Goal: Information Seeking & Learning: Find specific fact

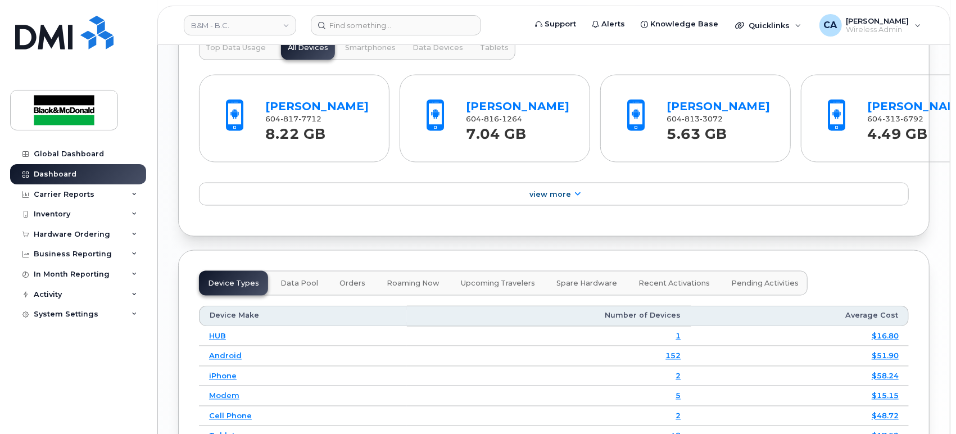
scroll to position [1311, 0]
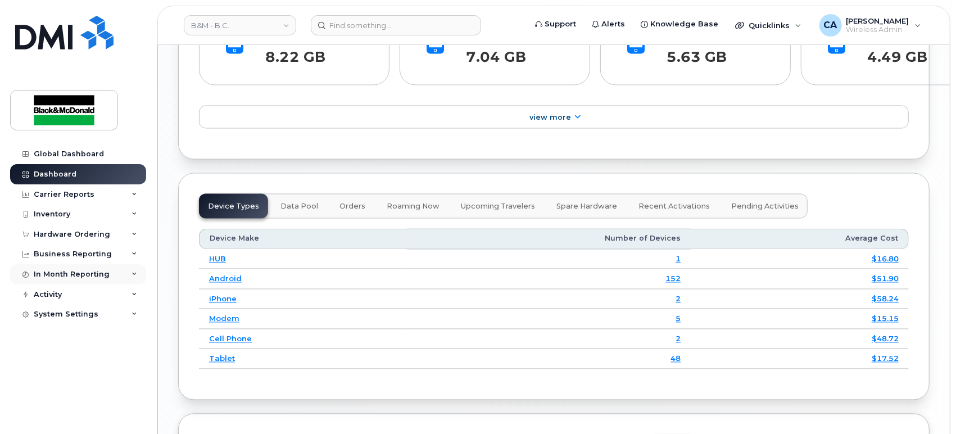
click at [130, 276] on div "In Month Reporting" at bounding box center [78, 274] width 136 height 20
click at [75, 295] on div "Data Usage" at bounding box center [61, 295] width 45 height 10
click at [123, 234] on div "Hardware Ordering" at bounding box center [78, 234] width 136 height 20
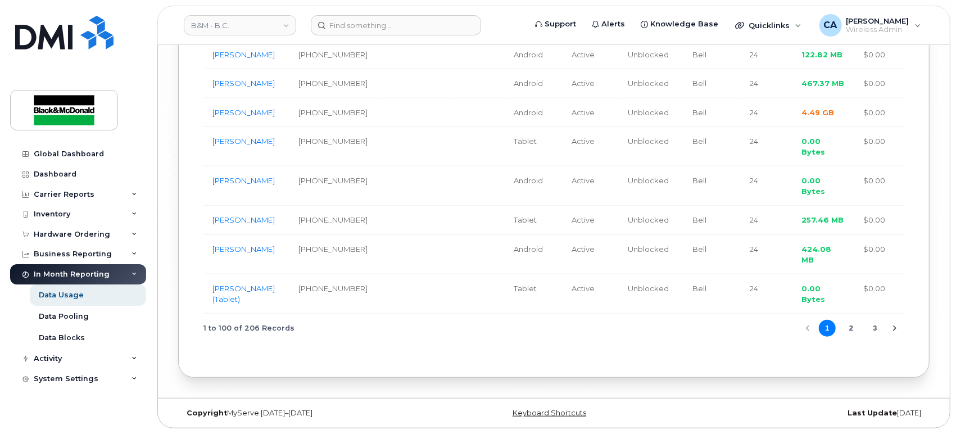
scroll to position [3950, 0]
click at [131, 236] on icon at bounding box center [134, 234] width 6 height 6
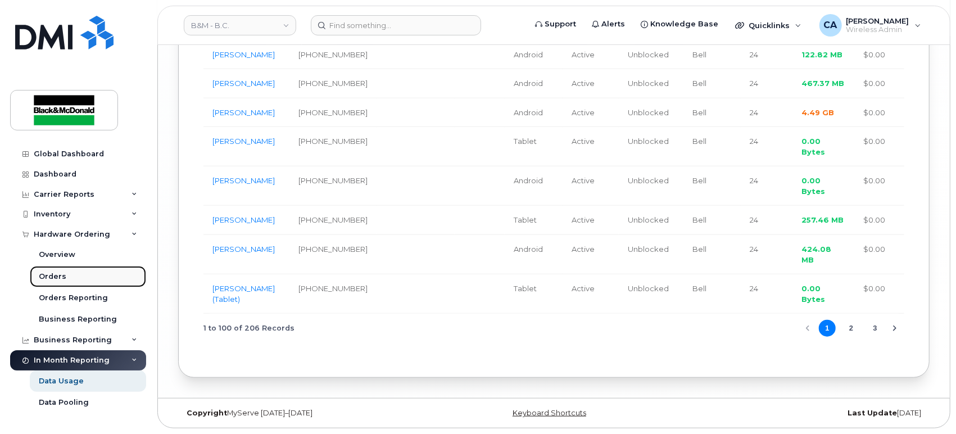
click at [99, 274] on link "Orders" at bounding box center [88, 276] width 116 height 21
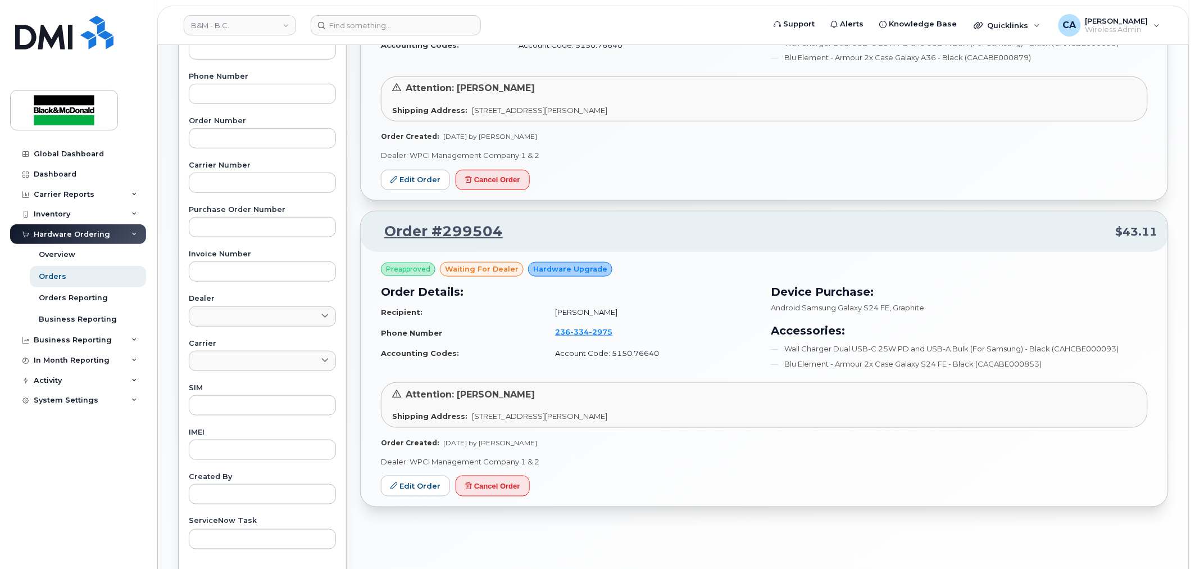
scroll to position [369, 0]
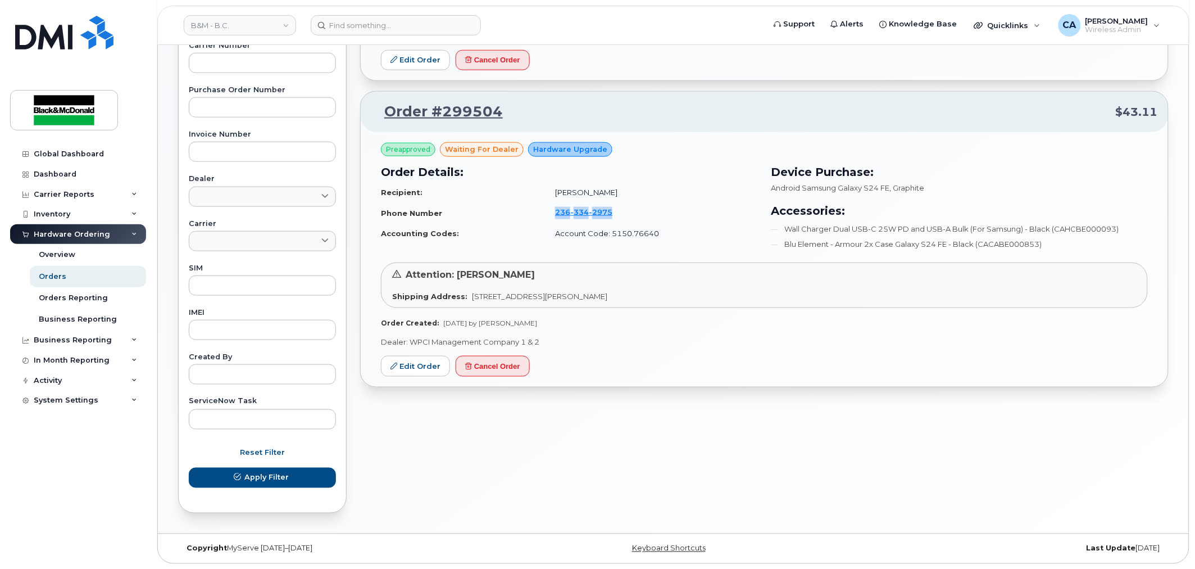
drag, startPoint x: 539, startPoint y: 214, endPoint x: 606, endPoint y: 210, distance: 66.4
click at [606, 210] on td "236 334 2975" at bounding box center [651, 212] width 212 height 21
copy span "236 334 2975"
drag, startPoint x: 655, startPoint y: 229, endPoint x: 604, endPoint y: 234, distance: 51.3
click at [604, 234] on td "Account Code: 5150.76640" at bounding box center [651, 234] width 212 height 20
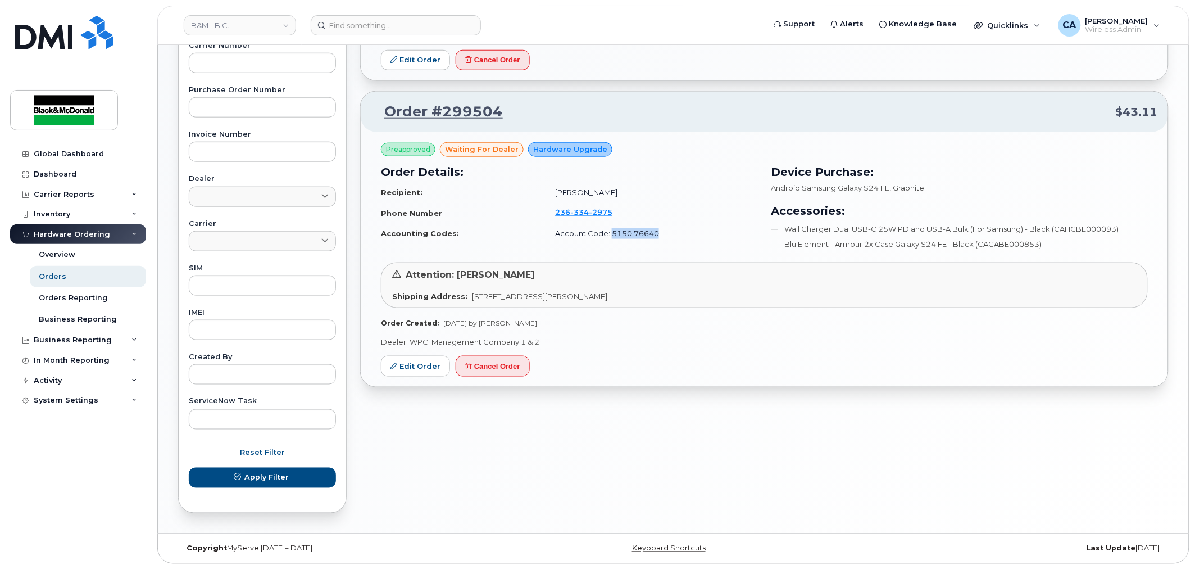
copy td "5150.76640"
click at [594, 210] on span "2975" at bounding box center [601, 211] width 24 height 9
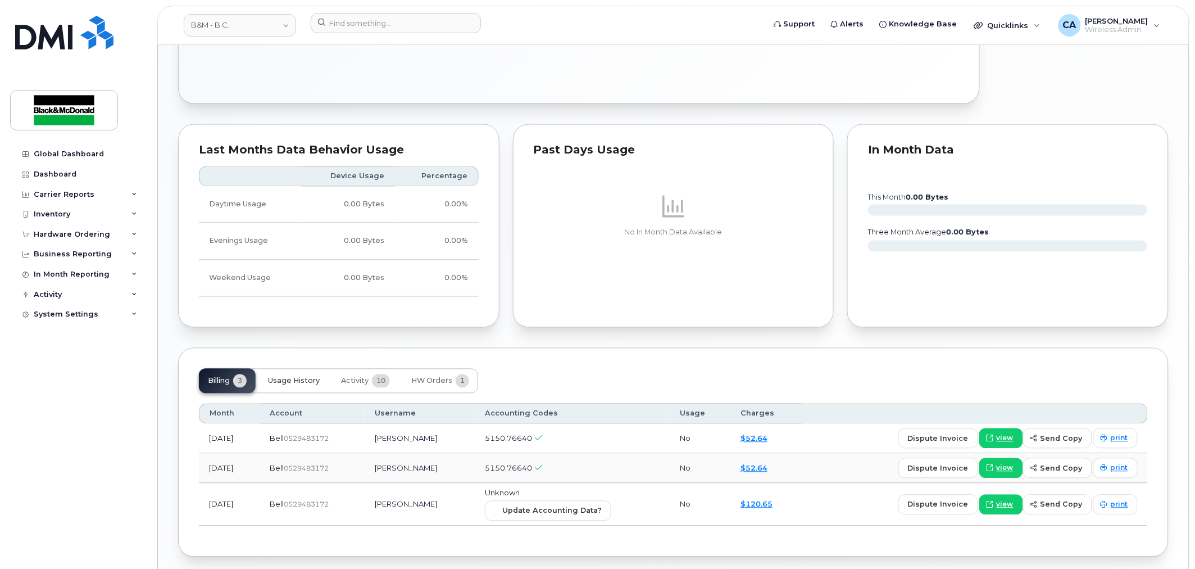
scroll to position [722, 0]
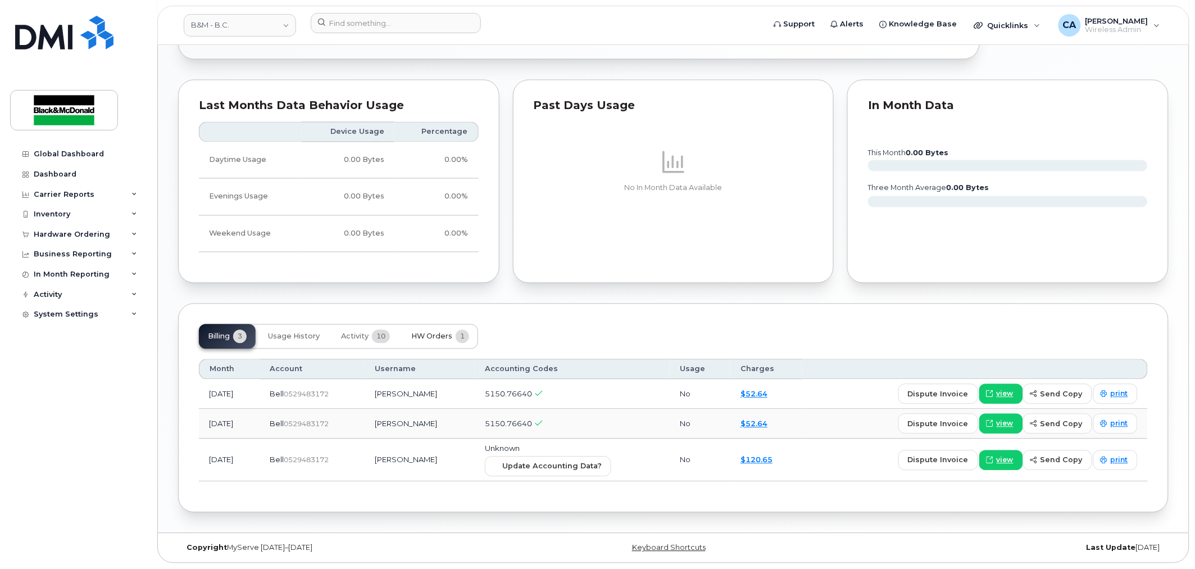
click at [448, 333] on span "HW Orders" at bounding box center [431, 336] width 41 height 9
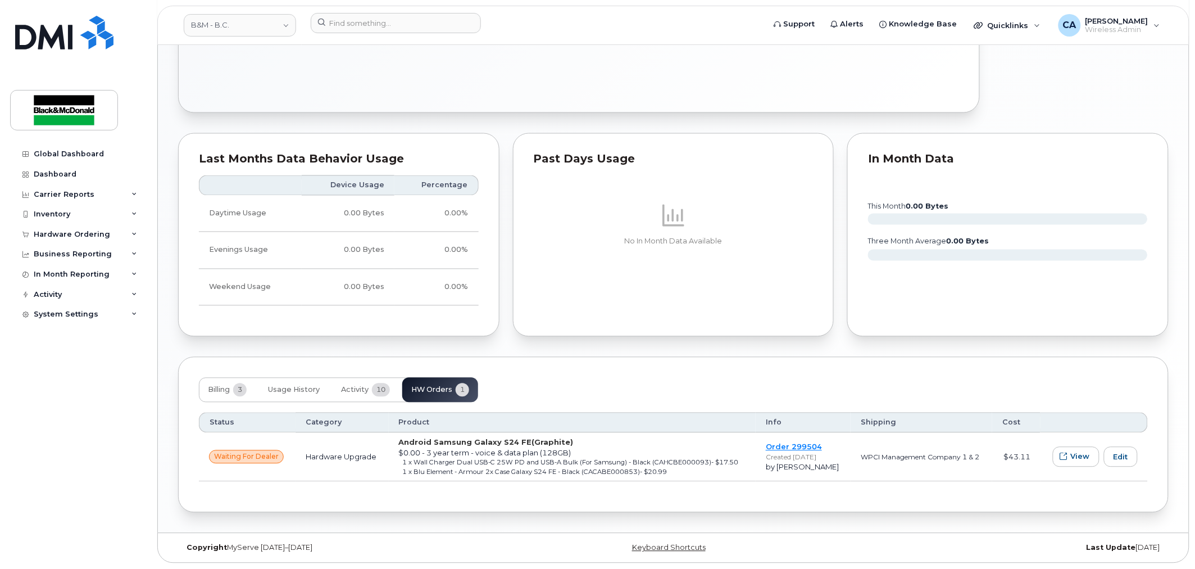
scroll to position [669, 0]
click at [222, 390] on span "Billing" at bounding box center [219, 389] width 22 height 9
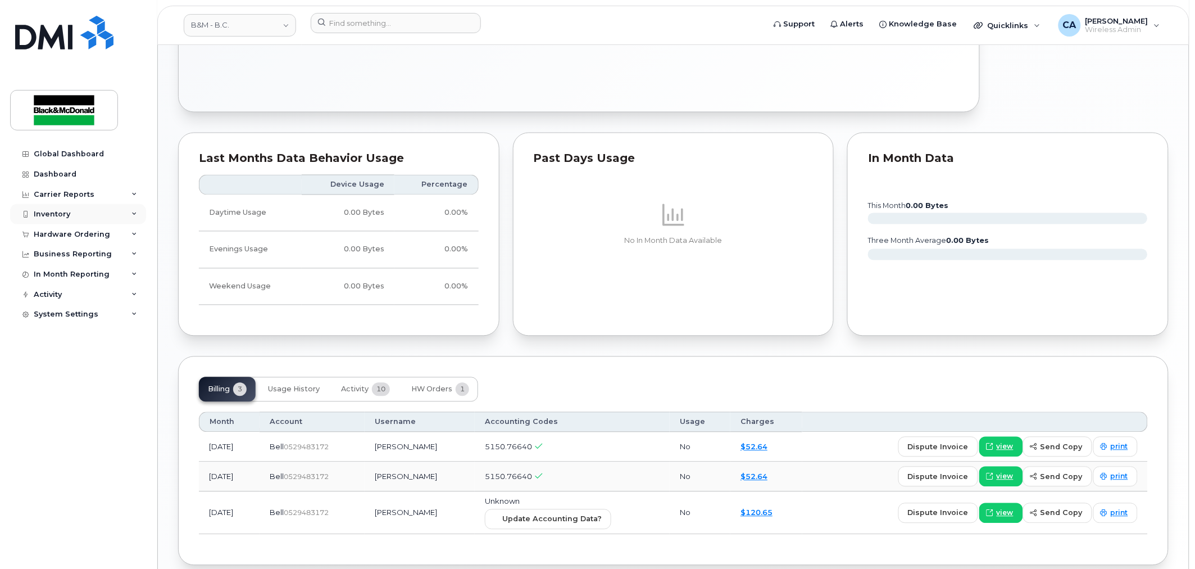
click at [112, 214] on div "Inventory" at bounding box center [78, 214] width 136 height 20
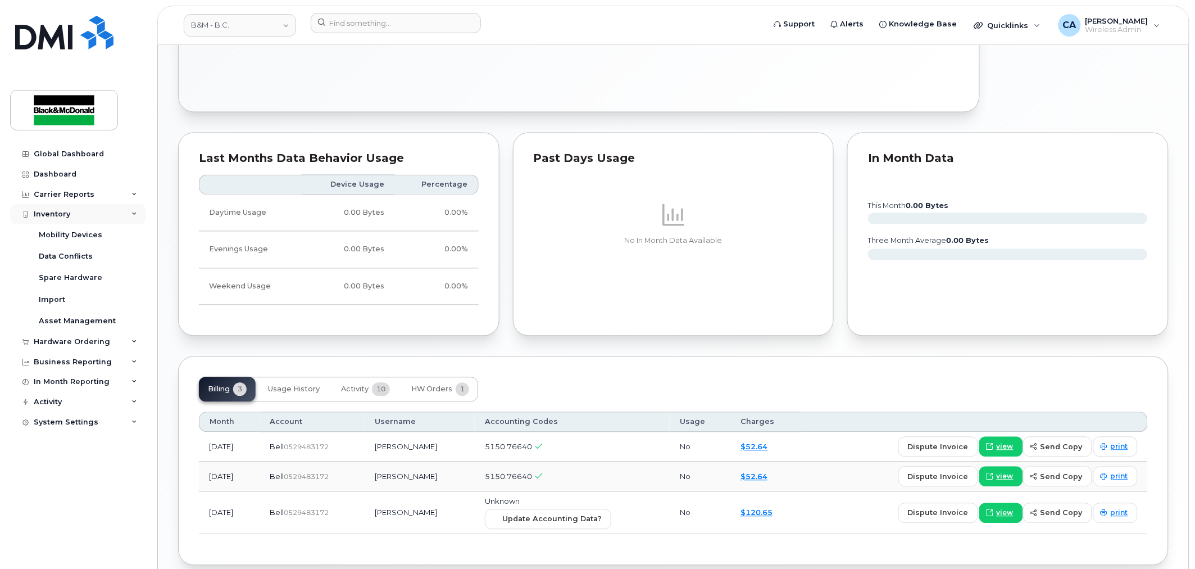
click at [117, 218] on div "Inventory" at bounding box center [78, 214] width 136 height 20
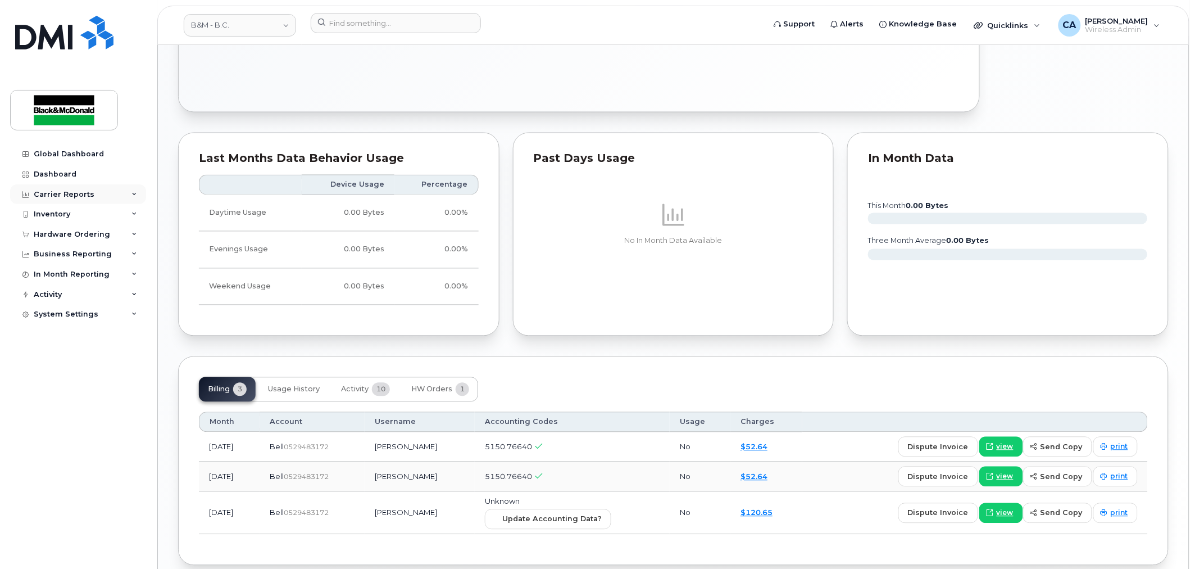
click at [127, 189] on div "Carrier Reports" at bounding box center [78, 194] width 136 height 20
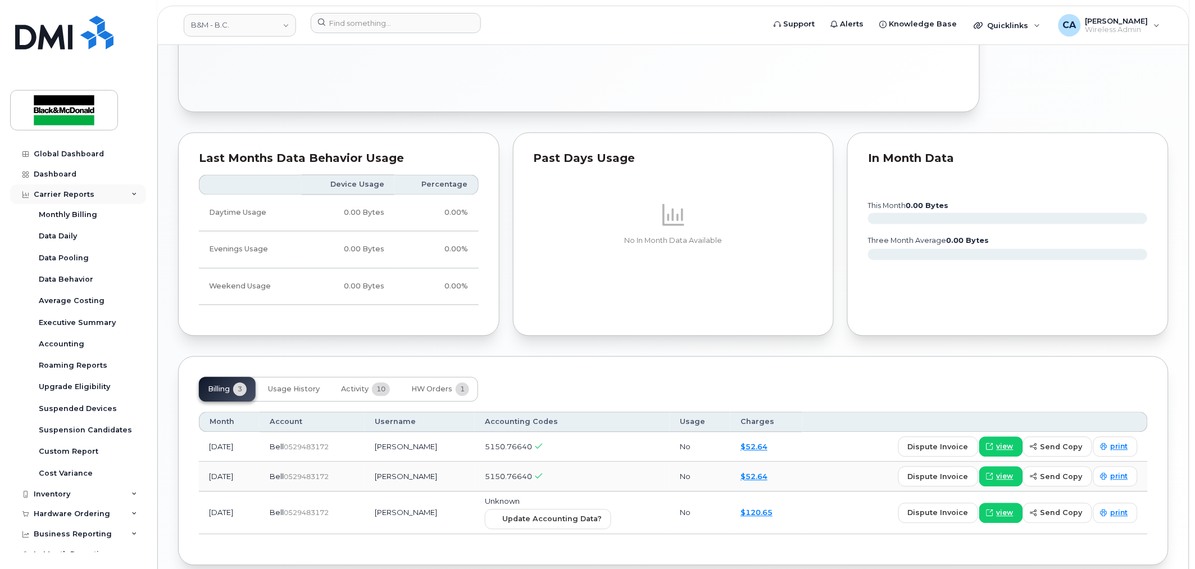
click at [131, 194] on icon at bounding box center [134, 195] width 6 height 6
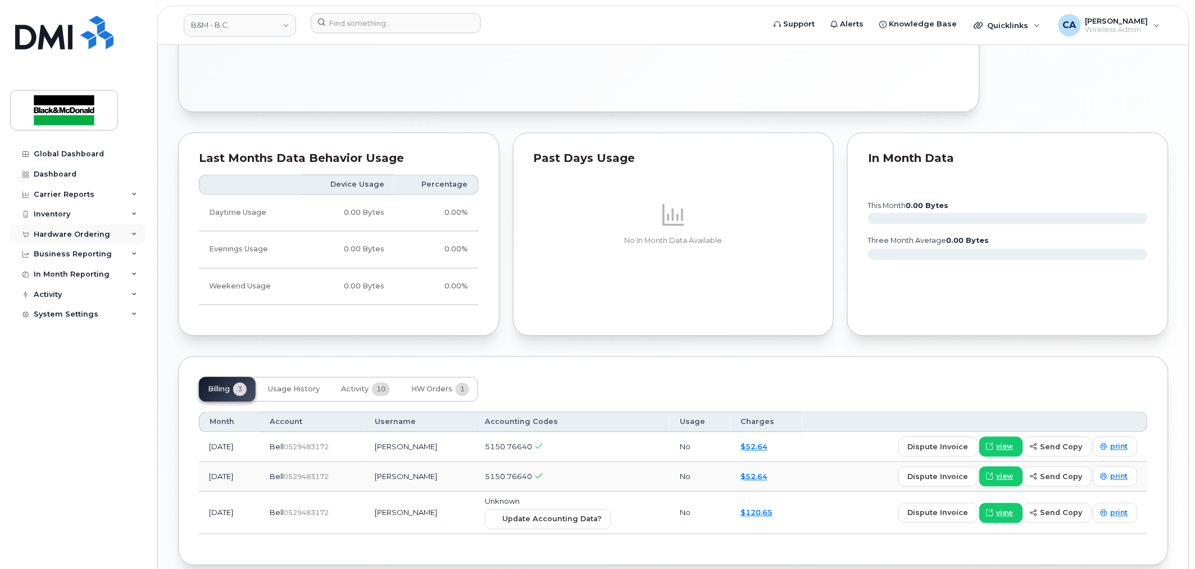
click at [130, 233] on div "Hardware Ordering" at bounding box center [78, 234] width 136 height 20
click at [131, 211] on icon at bounding box center [134, 214] width 6 height 6
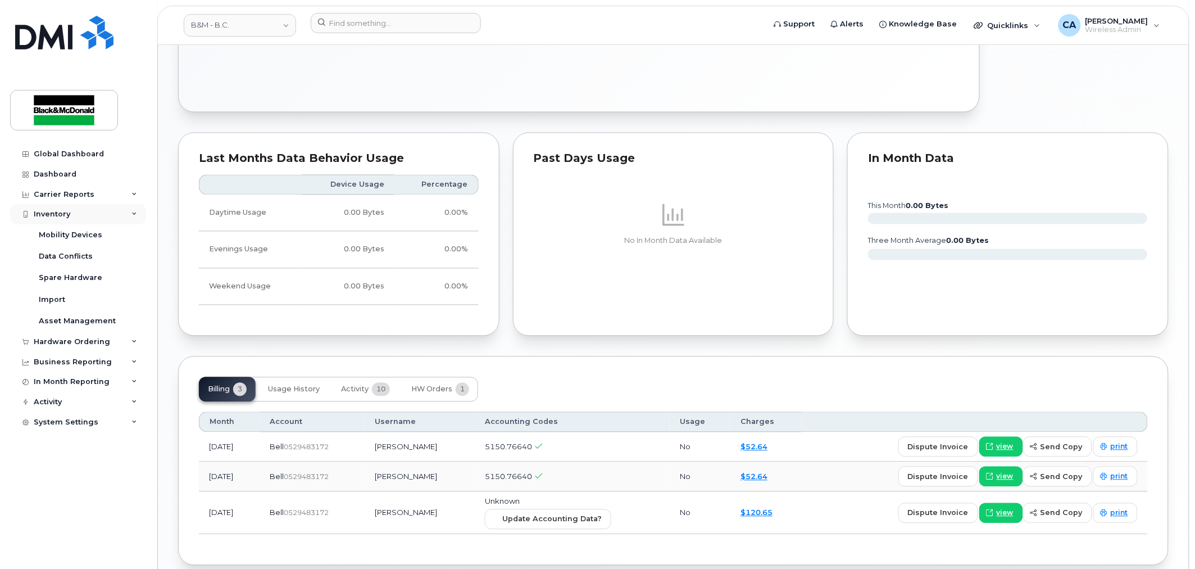
click at [131, 211] on icon at bounding box center [134, 214] width 6 height 6
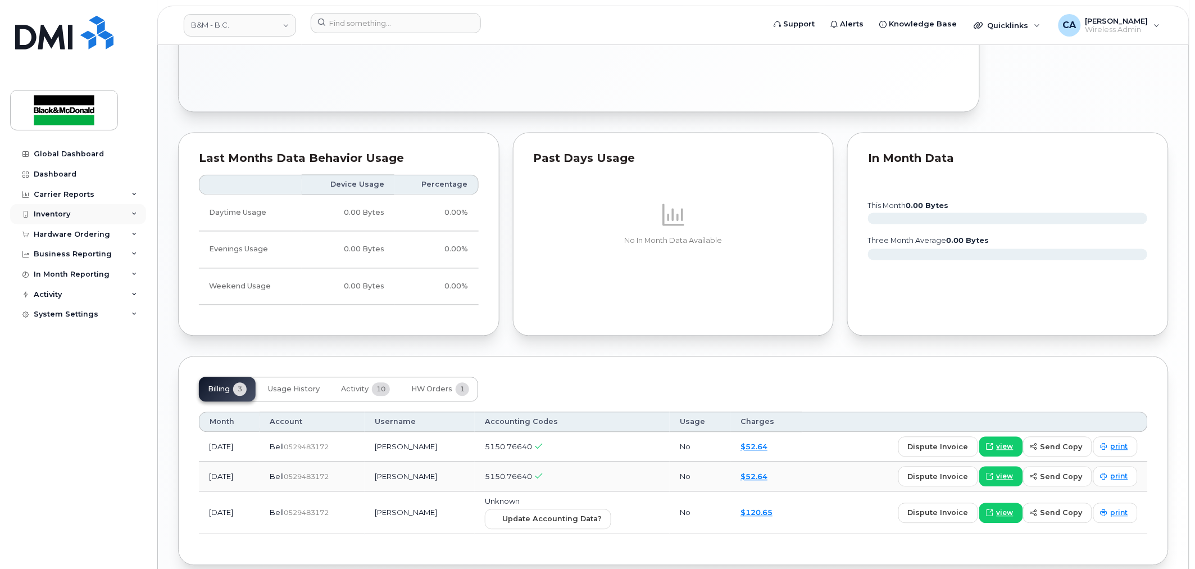
click at [129, 215] on div "Inventory" at bounding box center [78, 214] width 136 height 20
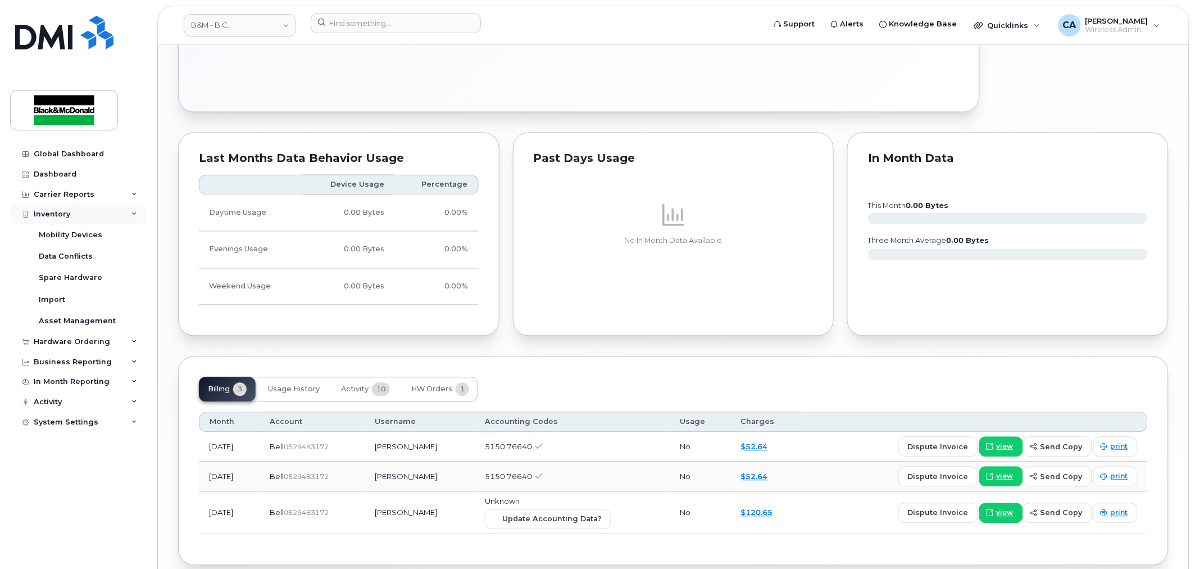
click at [129, 215] on div "Inventory" at bounding box center [78, 214] width 136 height 20
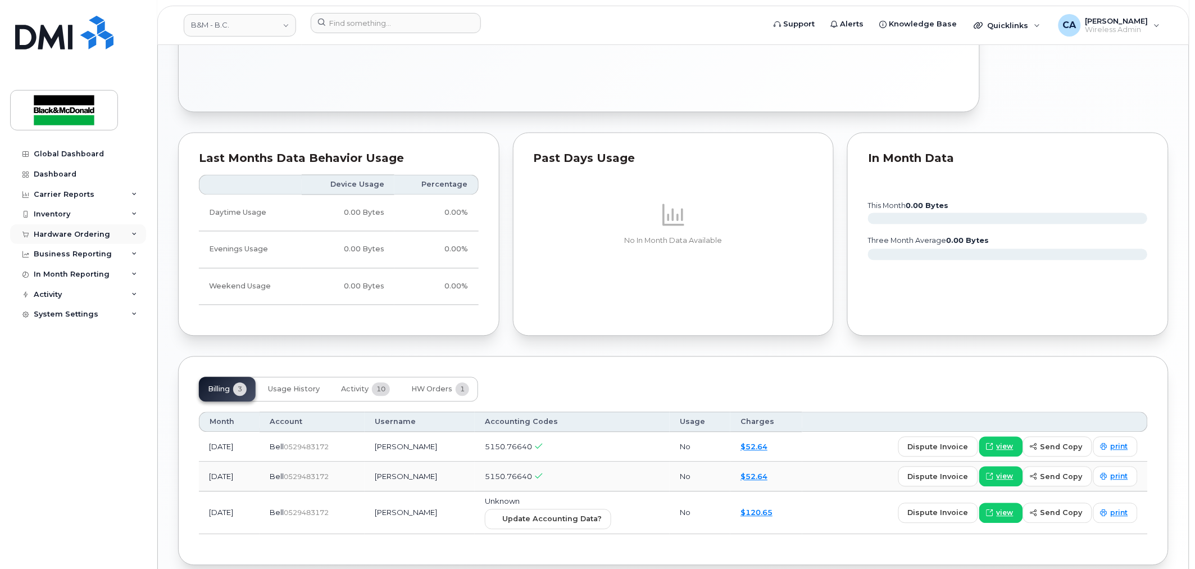
click at [128, 239] on div "Hardware Ordering" at bounding box center [78, 234] width 136 height 20
click at [128, 237] on div "Hardware Ordering" at bounding box center [78, 234] width 136 height 20
click at [127, 260] on div "Business Reporting" at bounding box center [78, 254] width 136 height 20
click at [127, 281] on div "In Month Reporting" at bounding box center [78, 274] width 136 height 20
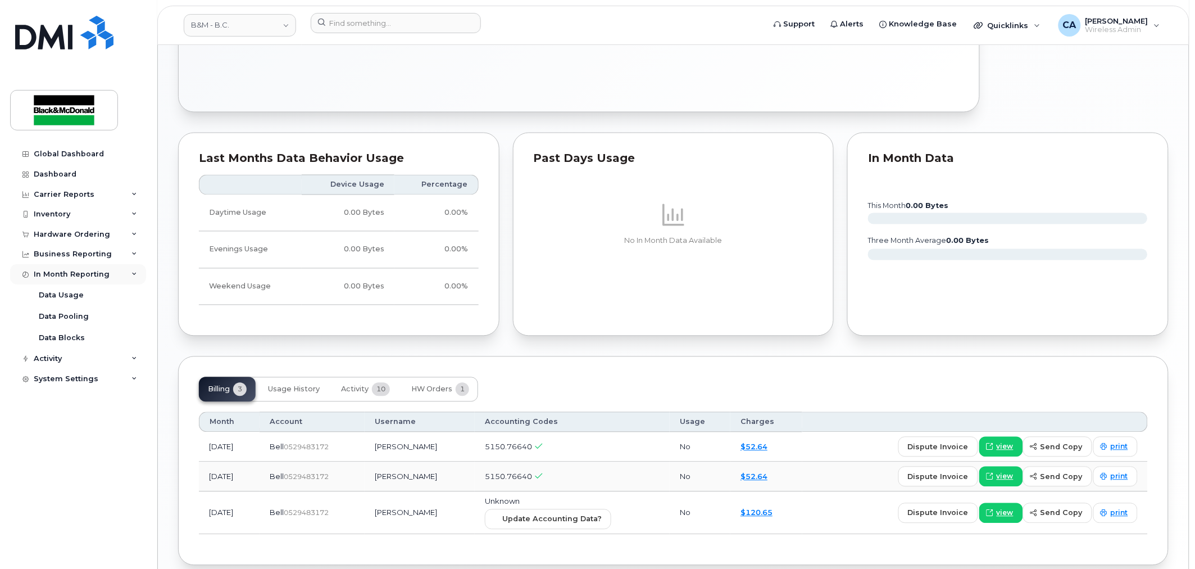
click at [130, 276] on div "In Month Reporting" at bounding box center [78, 274] width 136 height 20
click at [131, 311] on icon at bounding box center [134, 314] width 6 height 6
click at [129, 255] on div "Business Reporting" at bounding box center [78, 254] width 136 height 20
click at [128, 253] on div "Business Reporting" at bounding box center [78, 254] width 136 height 20
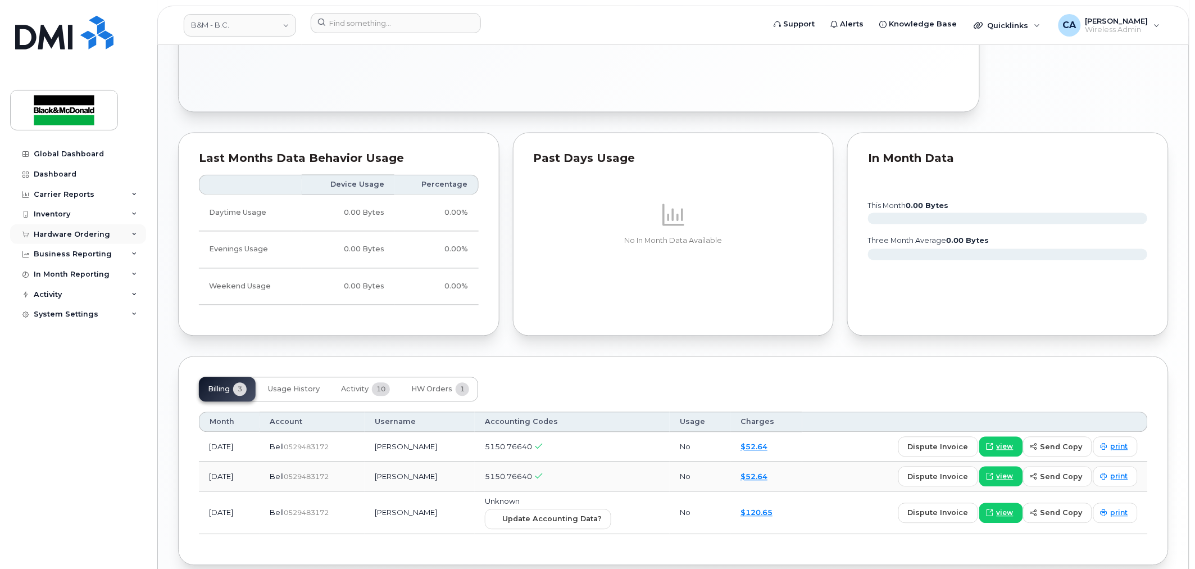
click at [125, 229] on div "Hardware Ordering" at bounding box center [78, 234] width 136 height 20
click at [128, 211] on div "Inventory" at bounding box center [78, 214] width 136 height 20
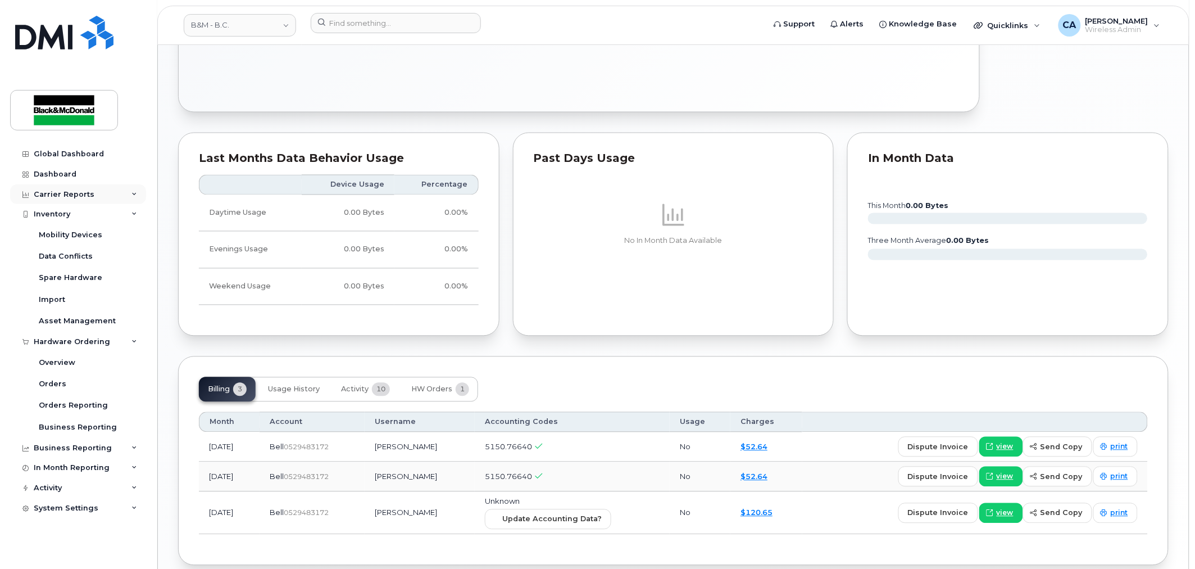
click at [130, 196] on div "Carrier Reports" at bounding box center [78, 194] width 136 height 20
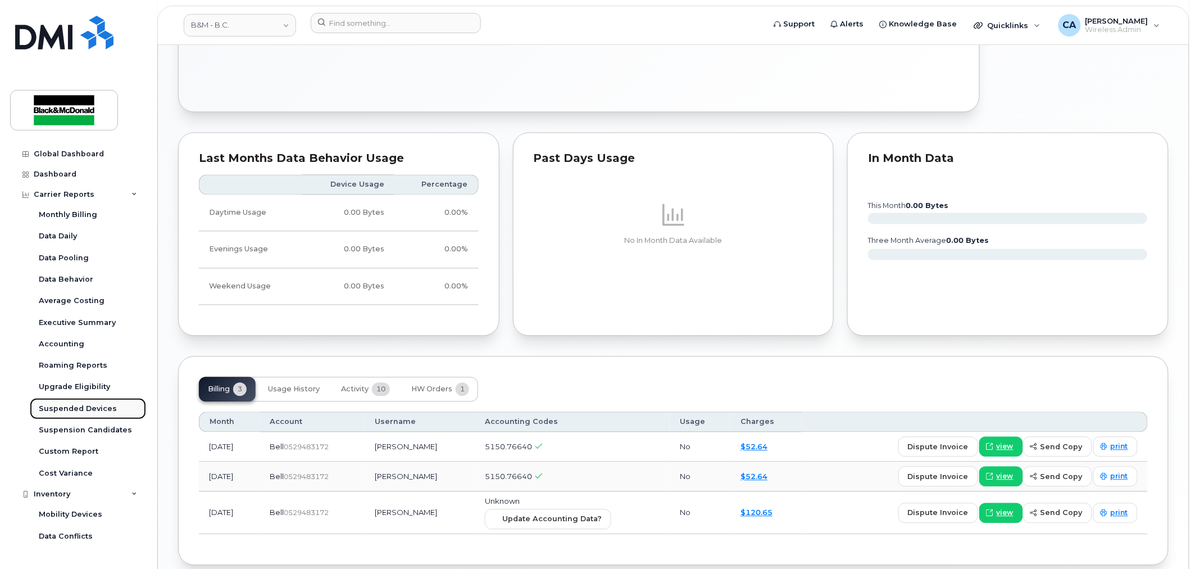
click at [77, 407] on div "Suspended Devices" at bounding box center [78, 408] width 78 height 10
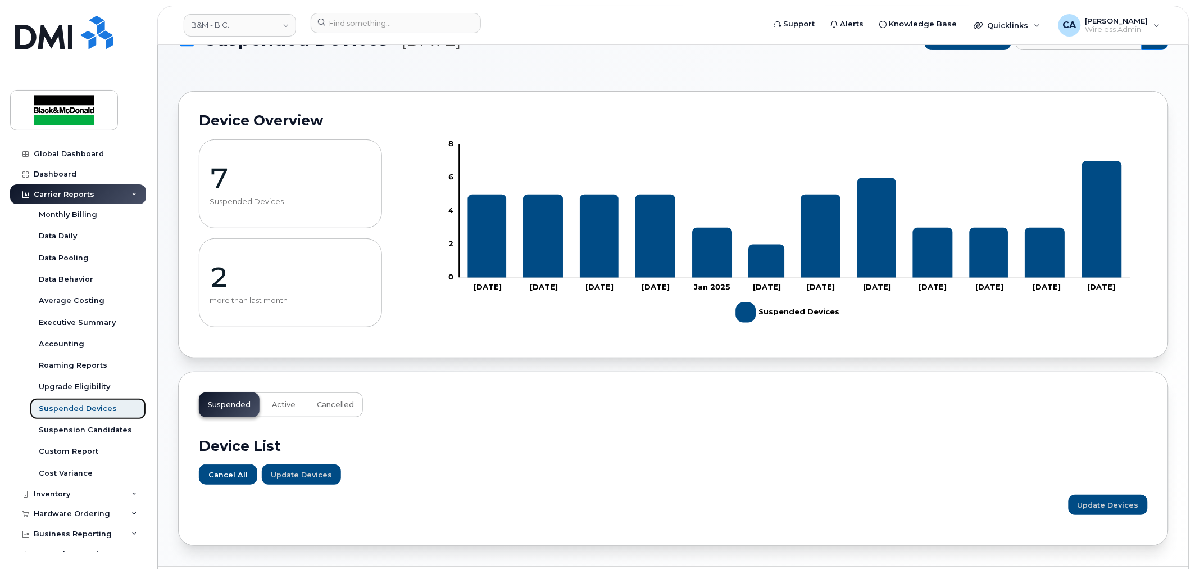
scroll to position [70, 0]
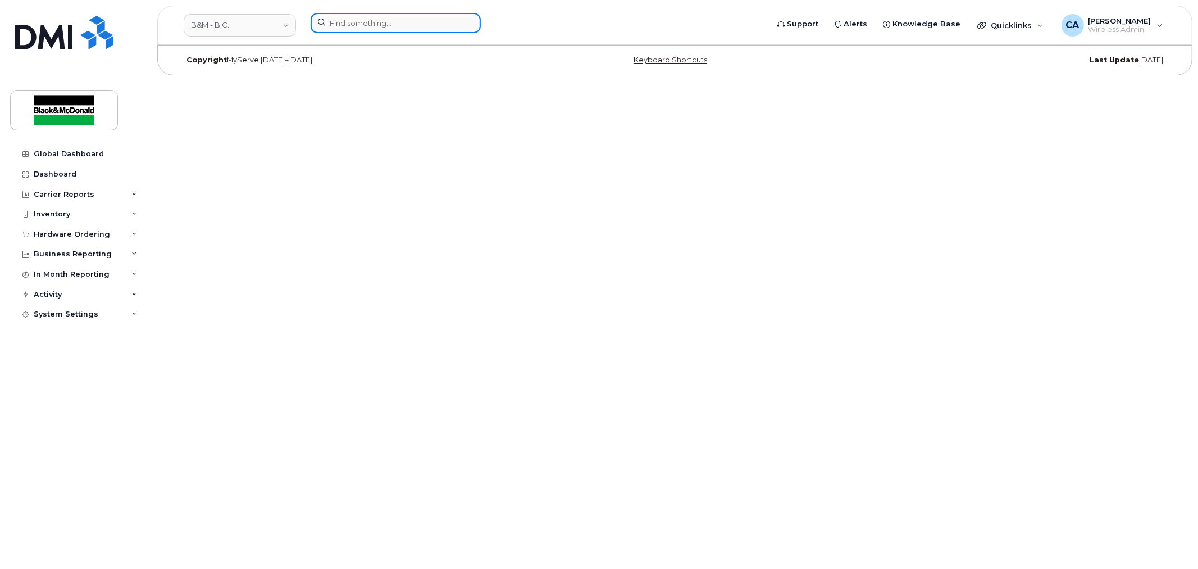
click at [384, 19] on input at bounding box center [396, 23] width 170 height 20
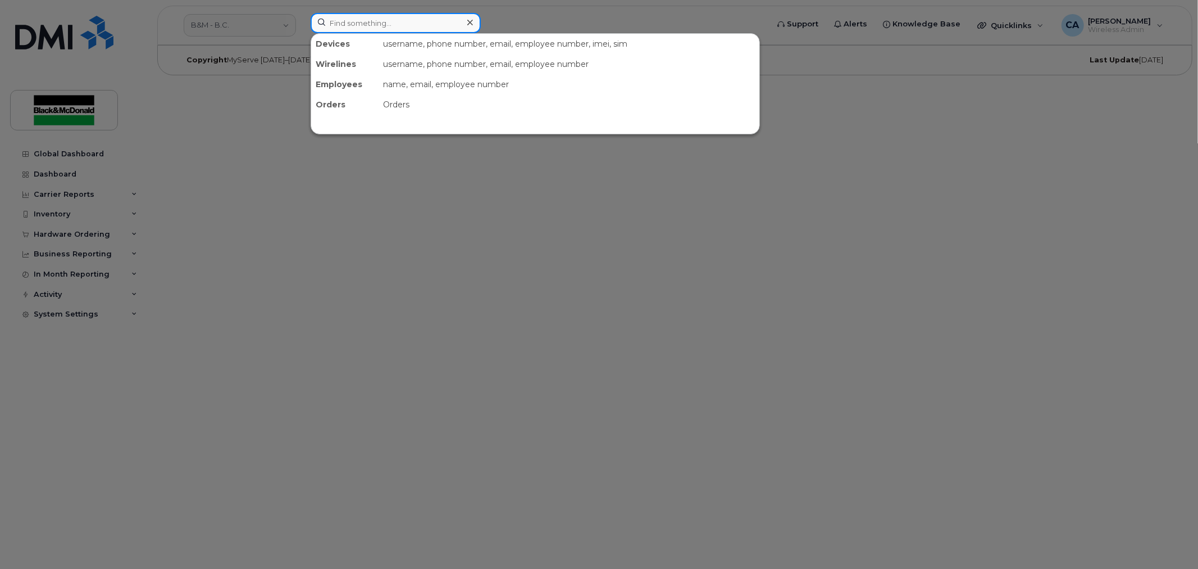
paste input "2363340504"
type input "2363340504"
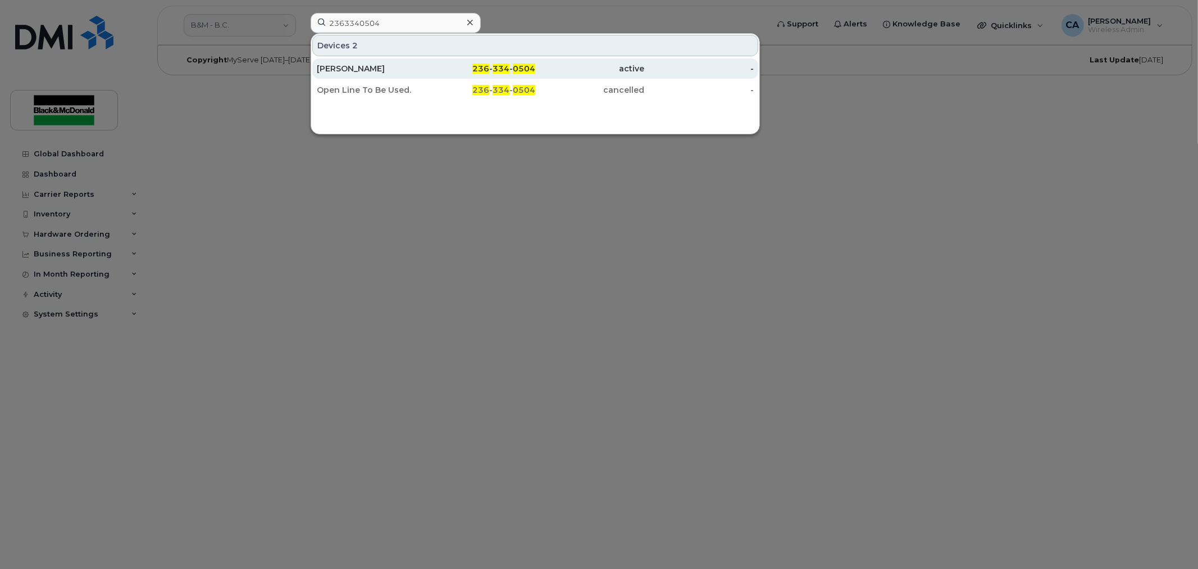
click at [392, 68] on div "Brad Tye" at bounding box center [372, 68] width 110 height 11
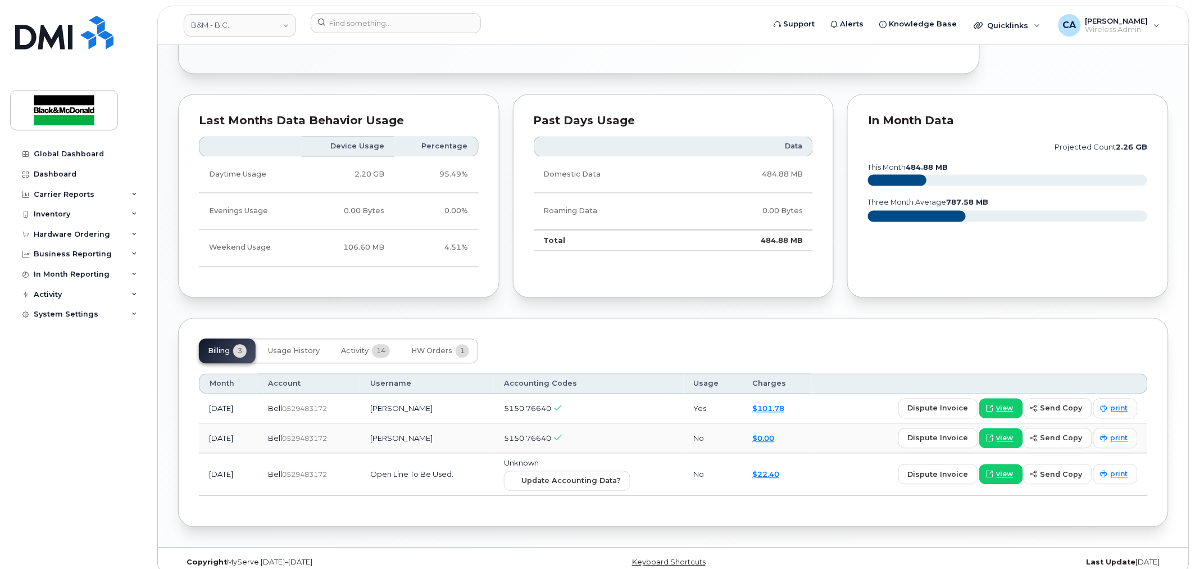
scroll to position [654, 0]
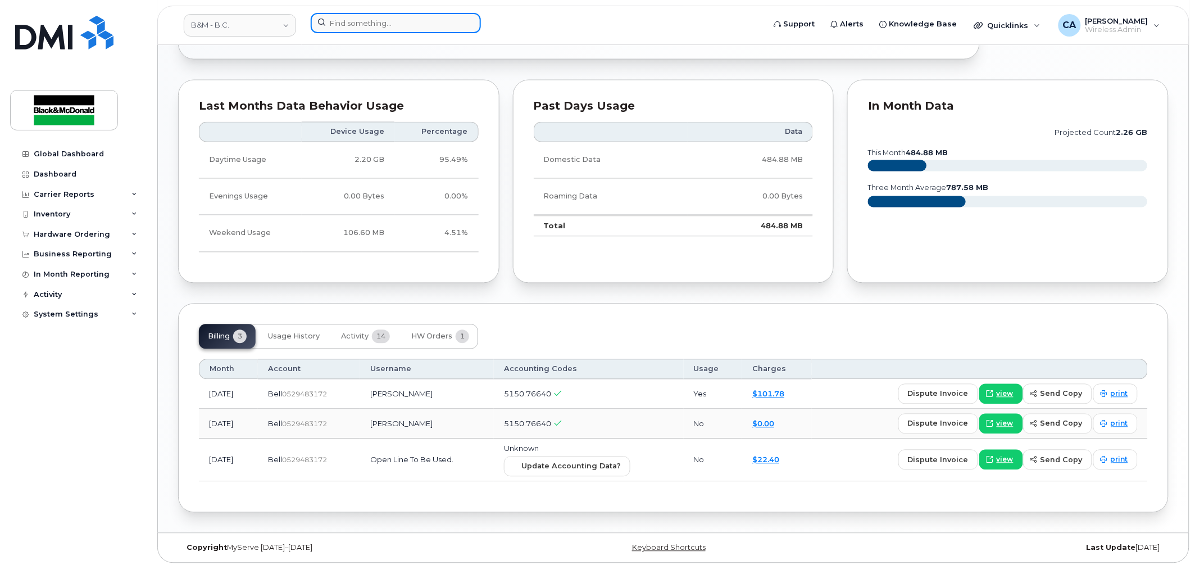
click at [356, 26] on input at bounding box center [396, 23] width 170 height 20
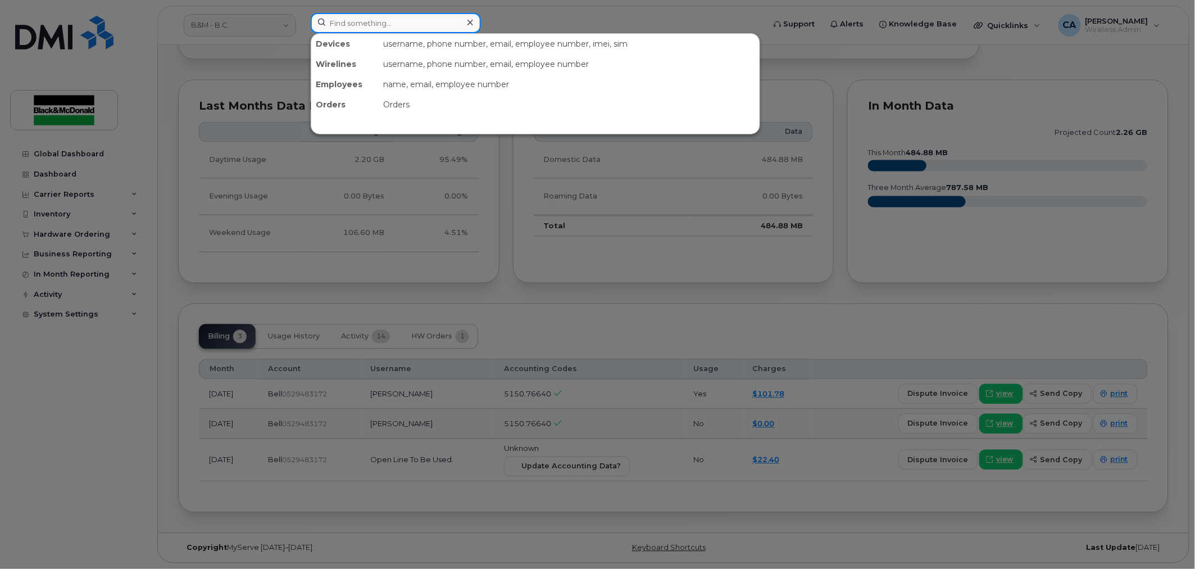
paste input "2363342975"
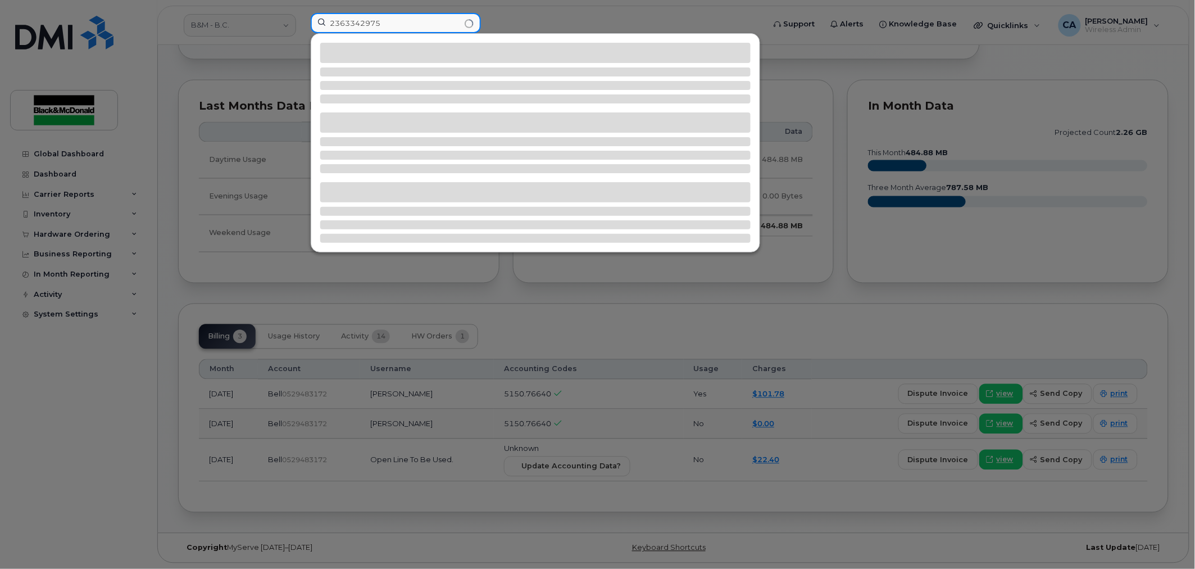
type input "2363342975"
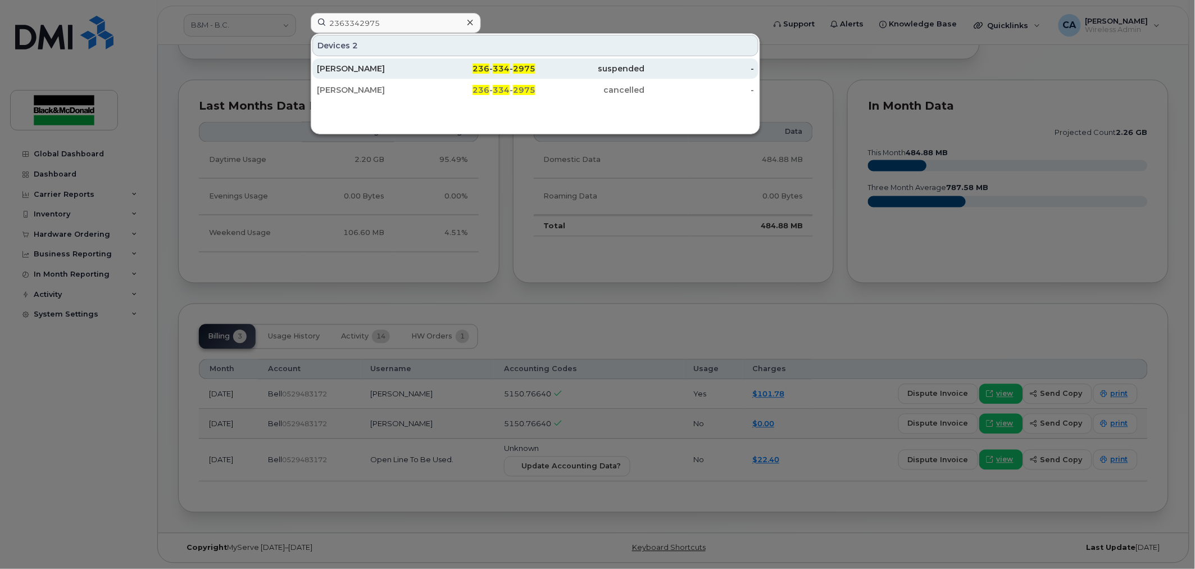
click at [378, 65] on div "[PERSON_NAME]" at bounding box center [372, 68] width 110 height 11
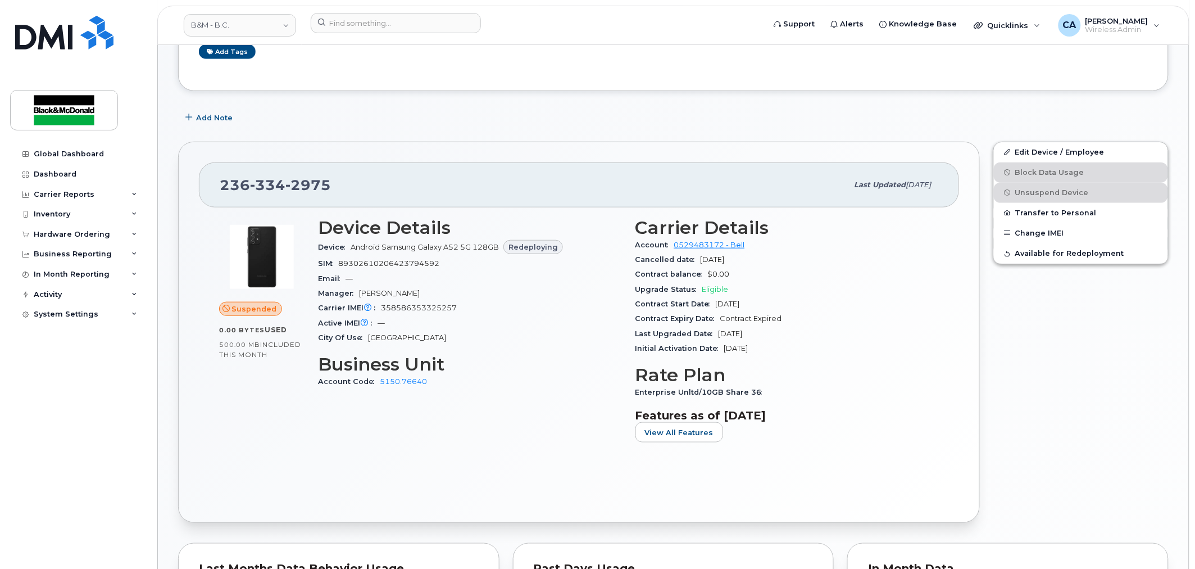
scroll to position [374, 0]
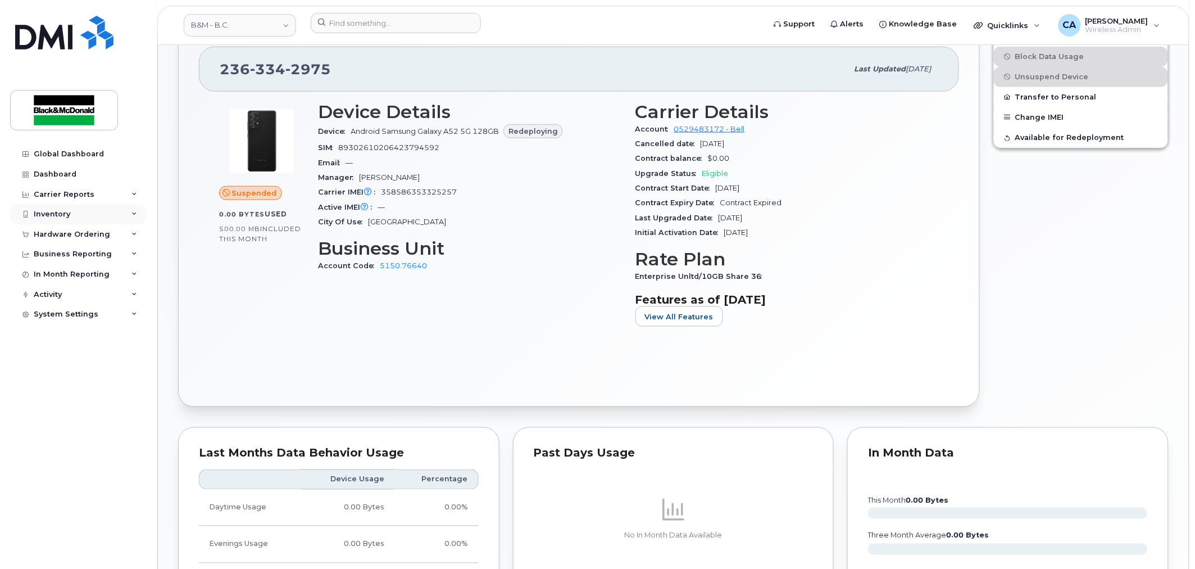
click at [102, 216] on div "Inventory" at bounding box center [78, 214] width 136 height 20
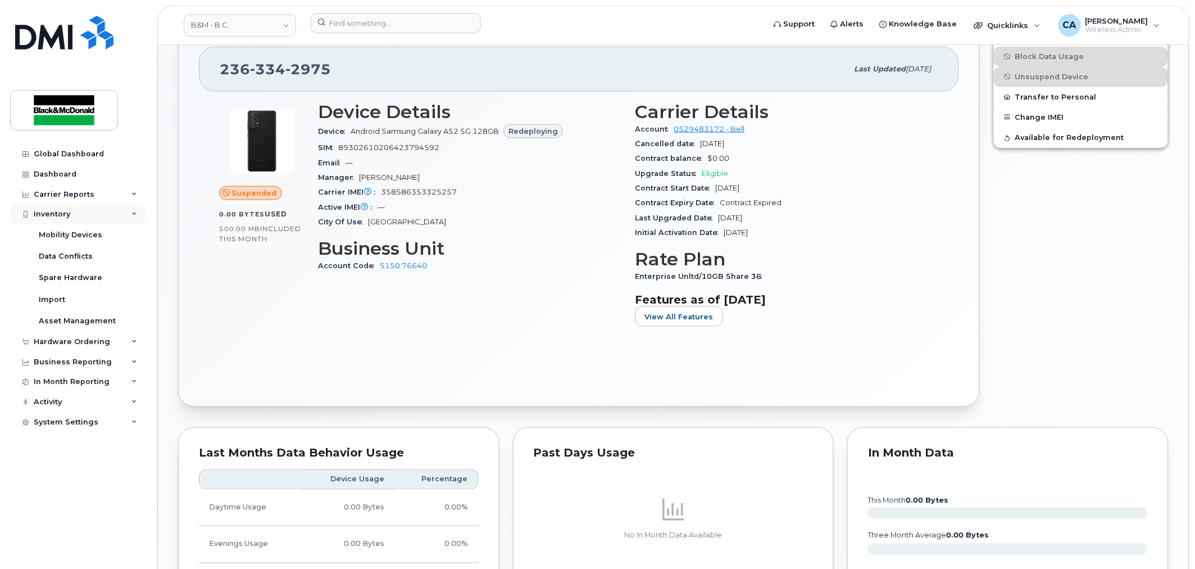
click at [110, 215] on div "Inventory" at bounding box center [78, 214] width 136 height 20
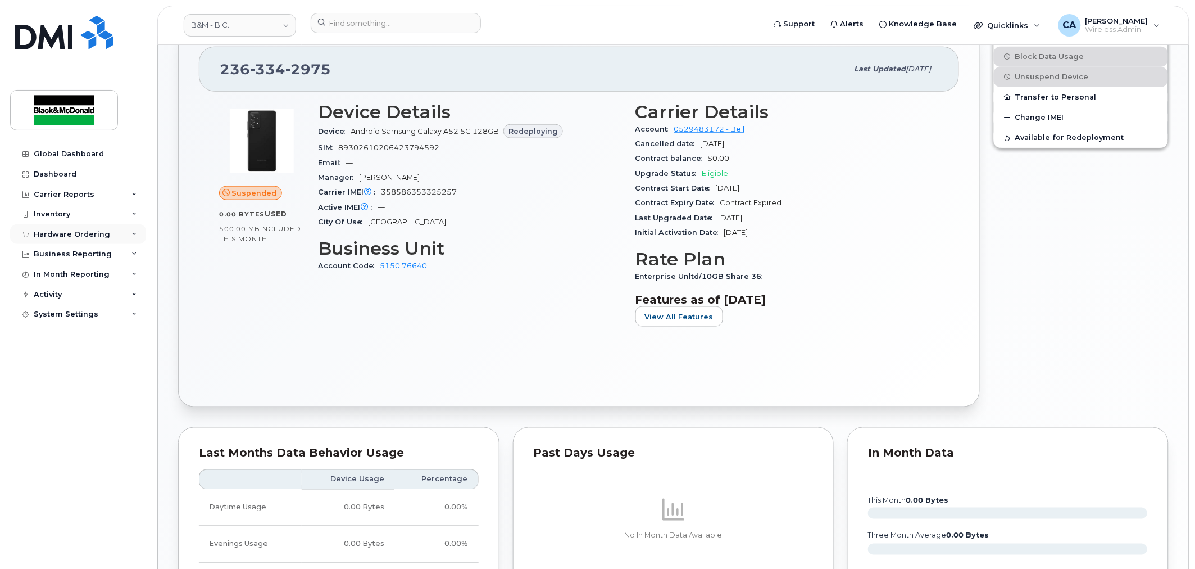
click at [120, 237] on div "Hardware Ordering" at bounding box center [78, 234] width 136 height 20
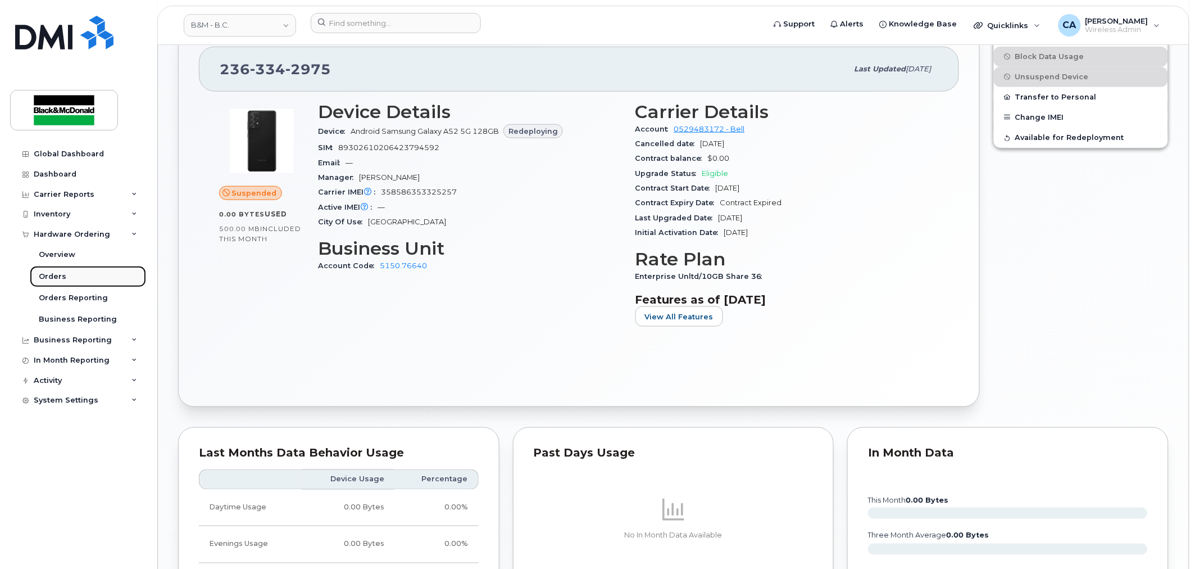
click at [76, 278] on link "Orders" at bounding box center [88, 276] width 116 height 21
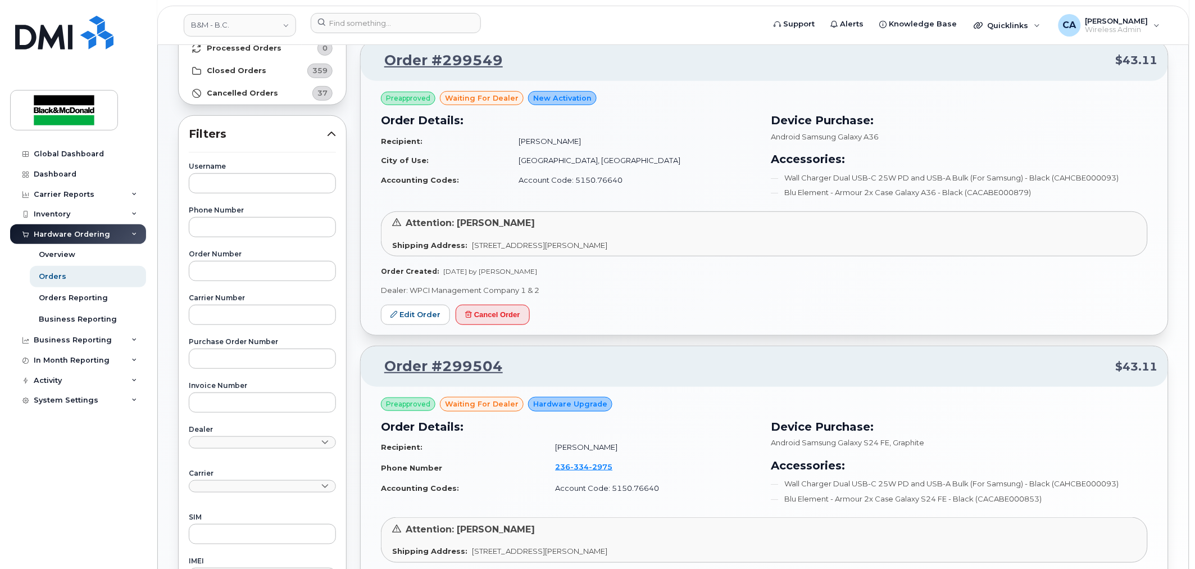
scroll to position [62, 0]
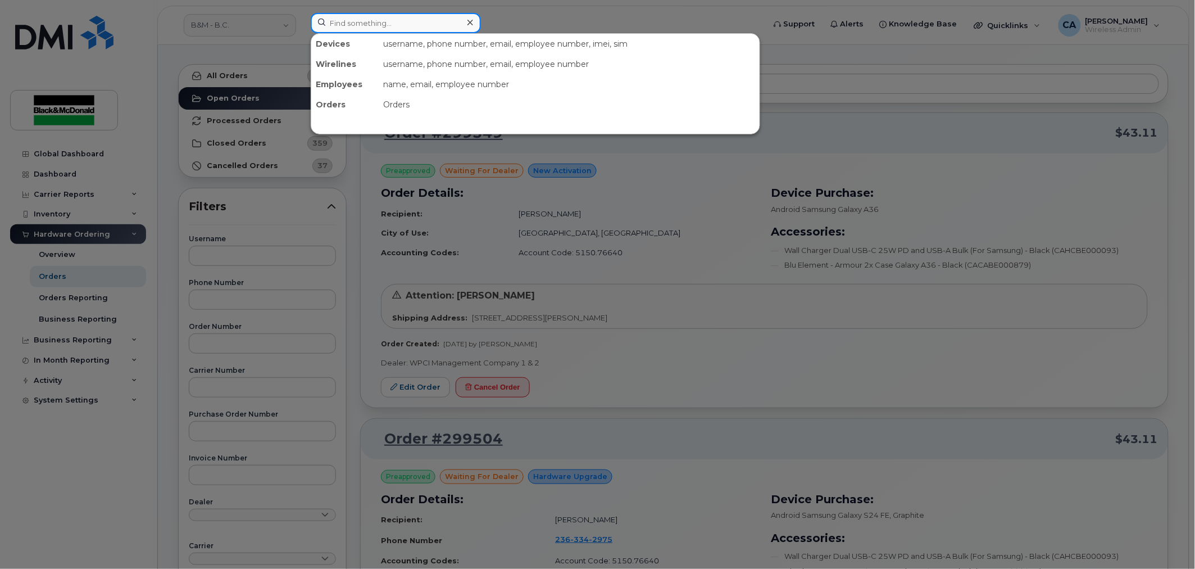
click at [437, 24] on input at bounding box center [396, 23] width 170 height 20
type input "tyler conrad"
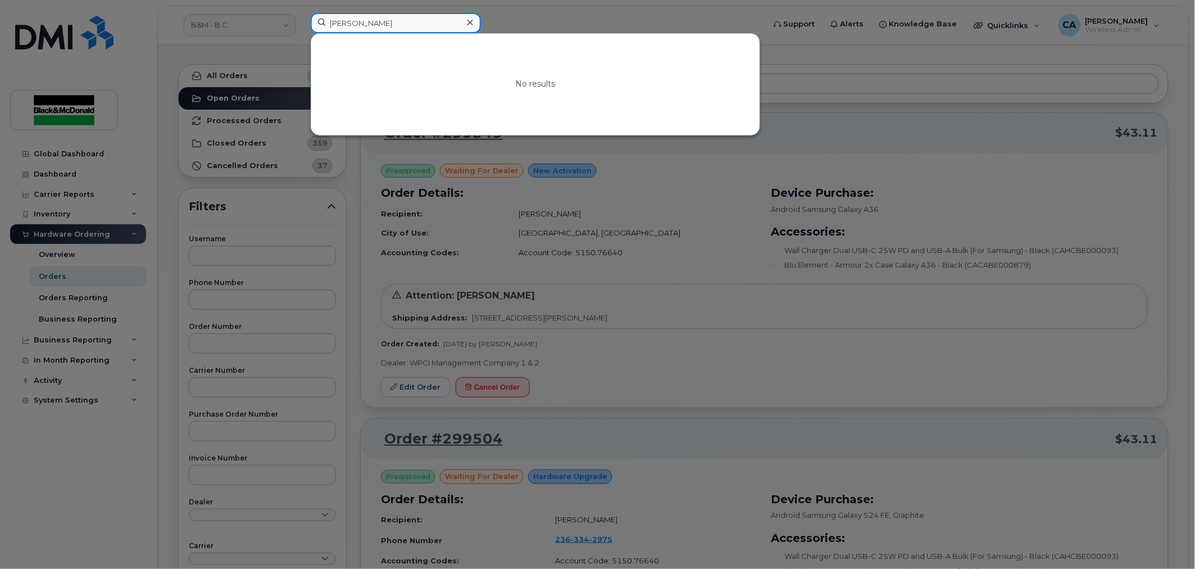
drag, startPoint x: 437, startPoint y: 24, endPoint x: 312, endPoint y: 19, distance: 124.8
click at [312, 19] on input "tyler conrad" at bounding box center [396, 23] width 170 height 20
click at [702, 347] on div at bounding box center [597, 284] width 1195 height 569
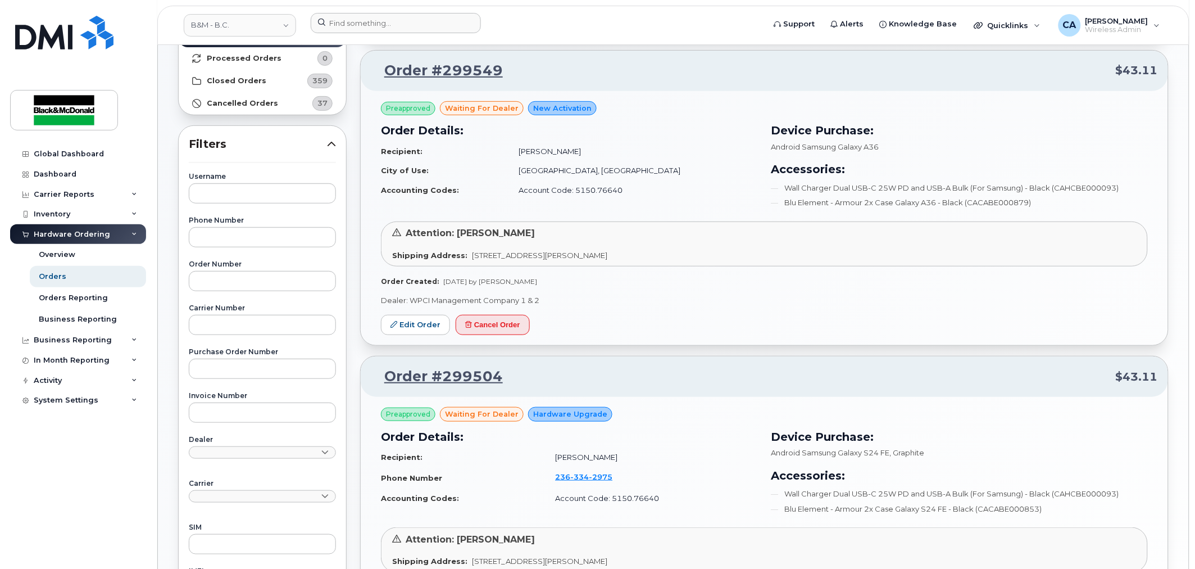
scroll to position [0, 0]
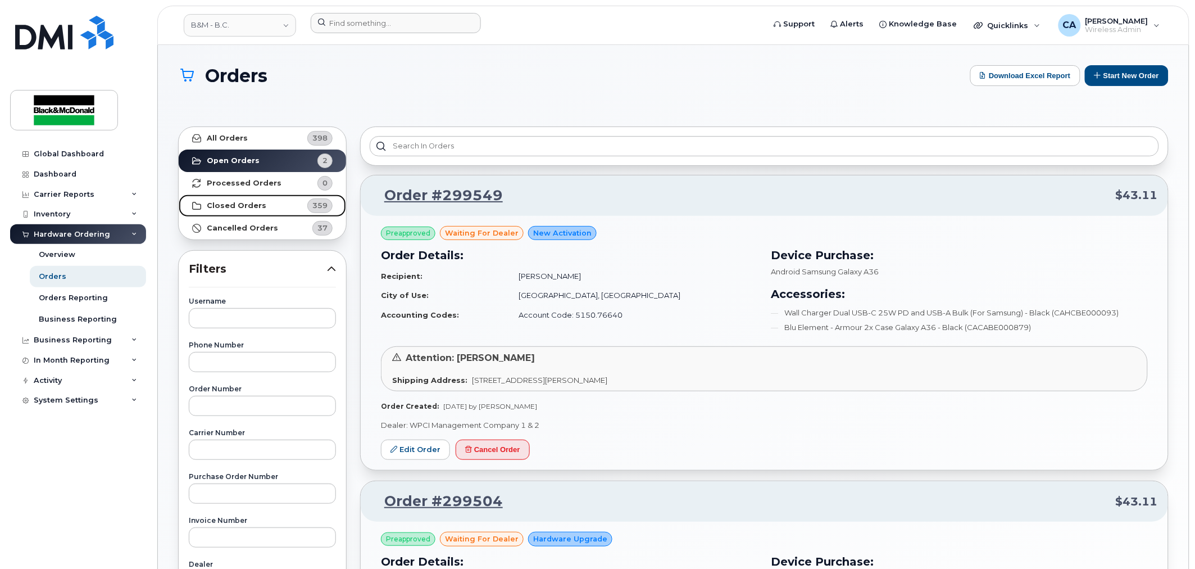
click at [270, 205] on link "Closed Orders 359" at bounding box center [262, 205] width 167 height 22
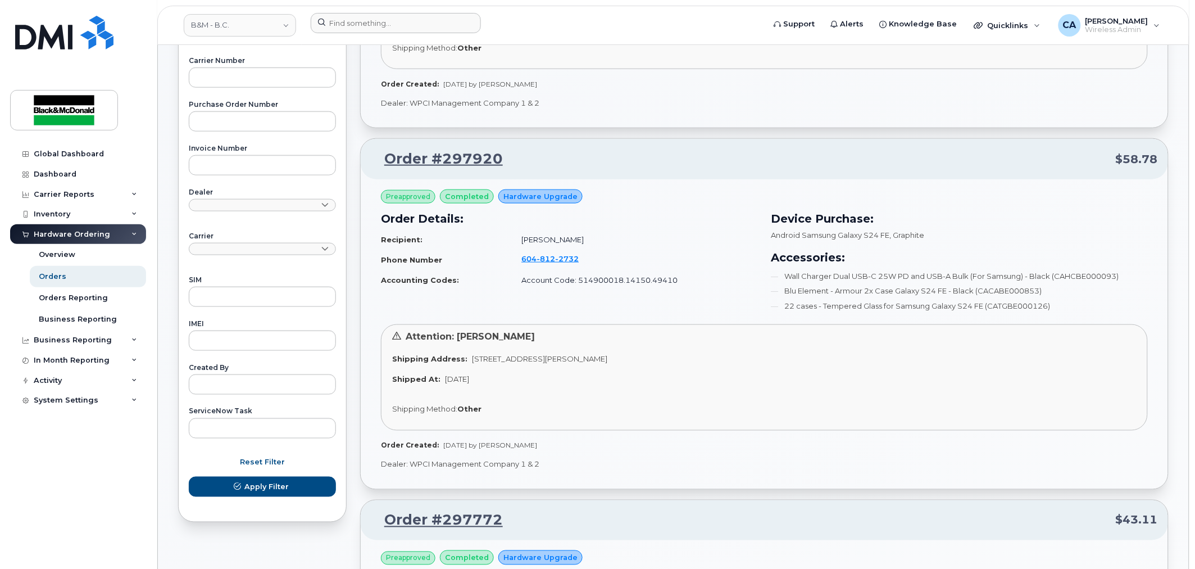
scroll to position [437, 0]
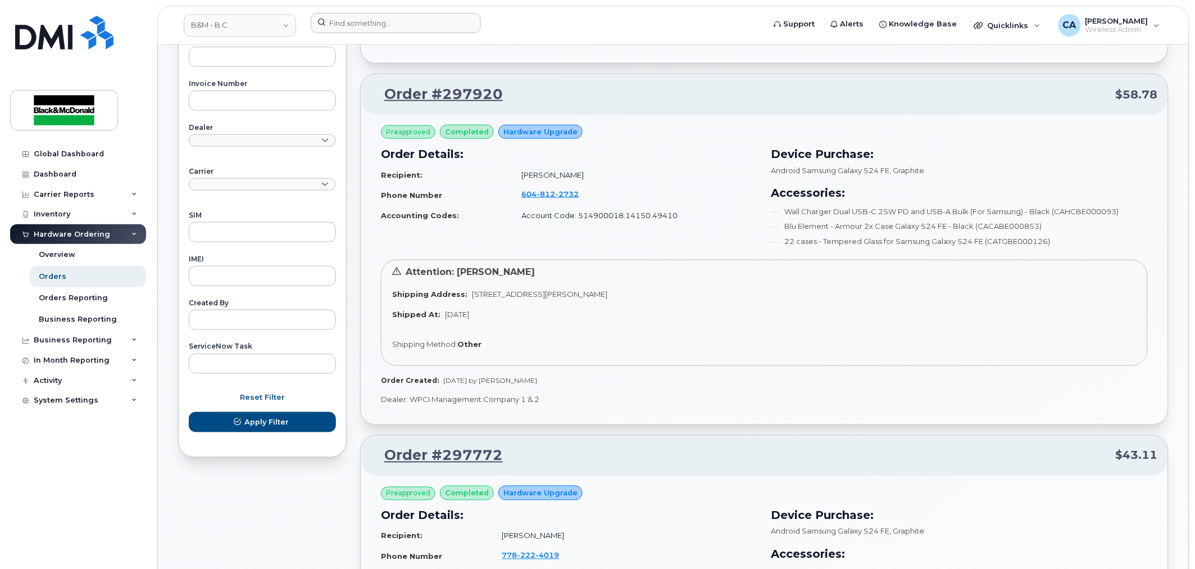
click at [562, 323] on div "Attention: Candice Leung Shipping Address: 1331 Clark Dr Vancouver British Colu…" at bounding box center [764, 313] width 767 height 106
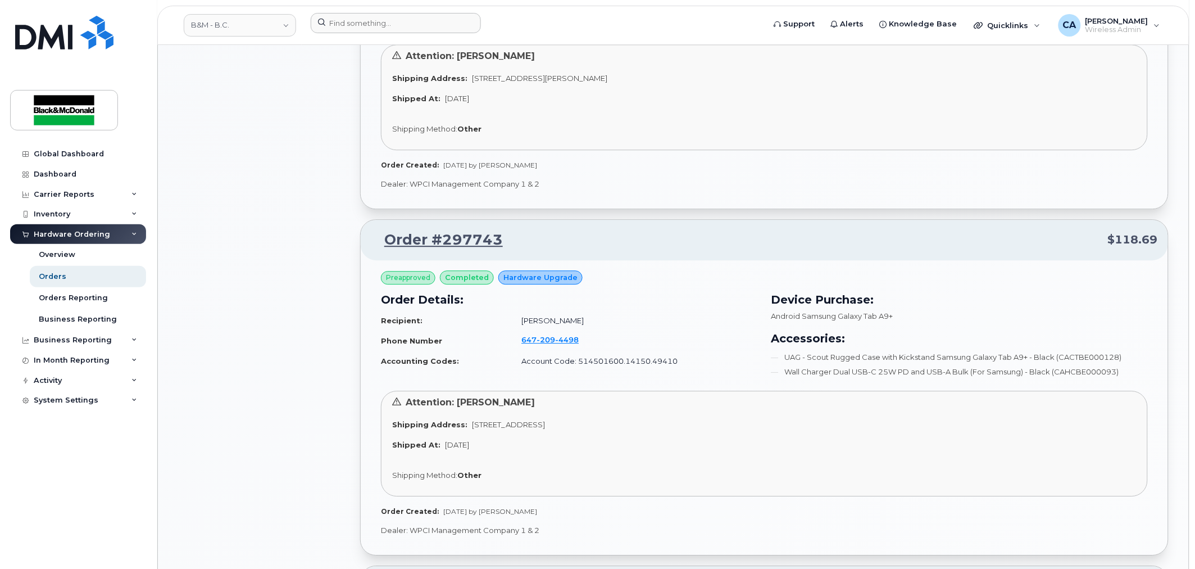
scroll to position [1061, 0]
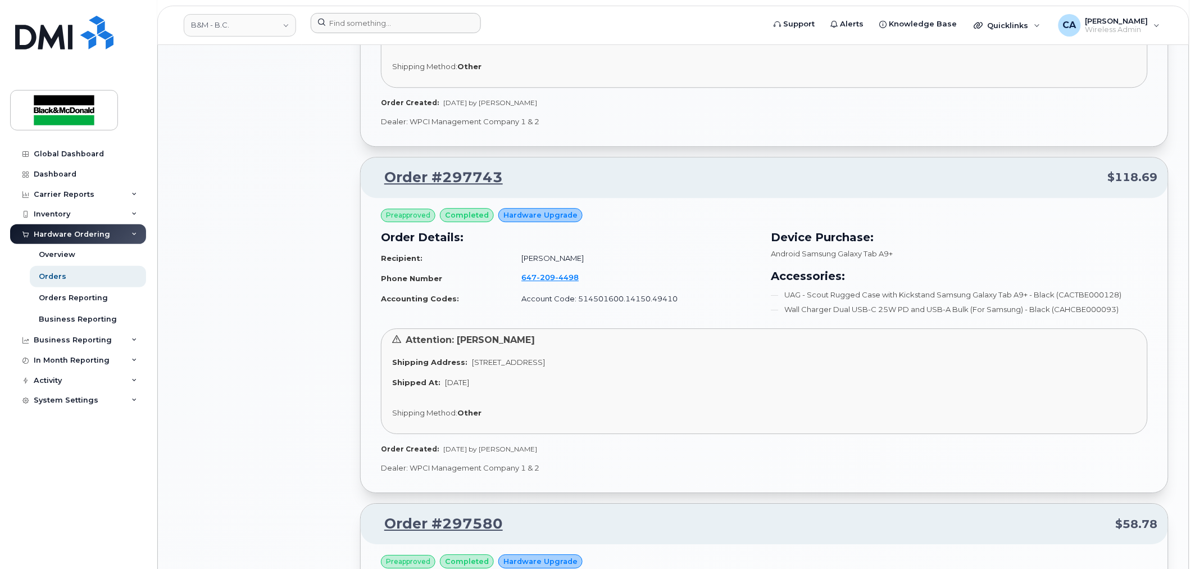
click at [703, 247] on div "Order Details: Recipient: Michael Alaric Phone Number 647 209 4498 Accounting C…" at bounding box center [569, 274] width 390 height 104
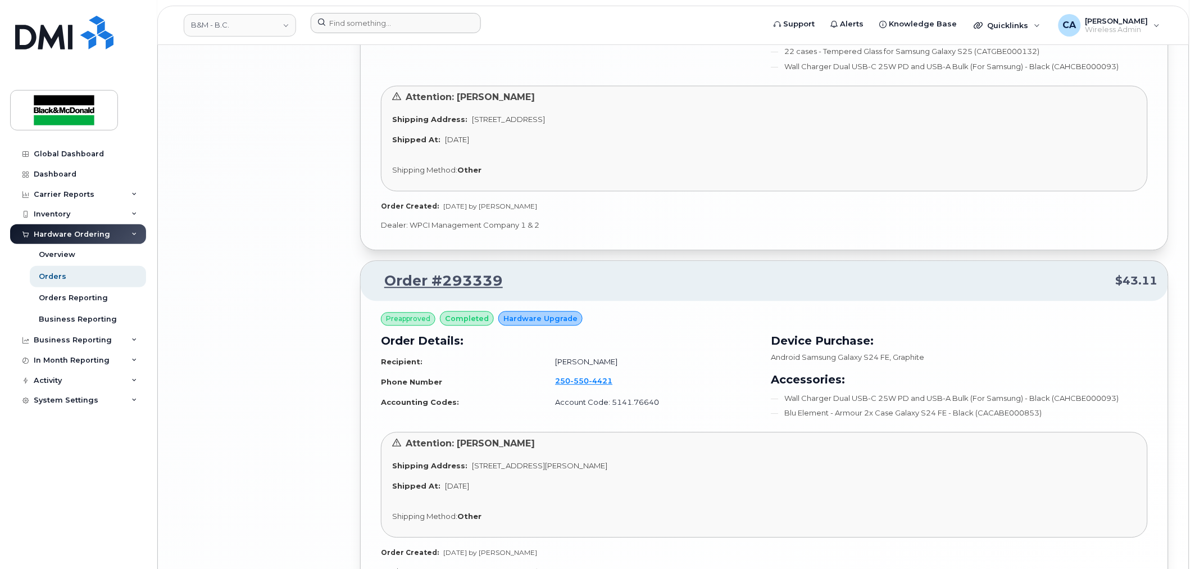
scroll to position [2434, 0]
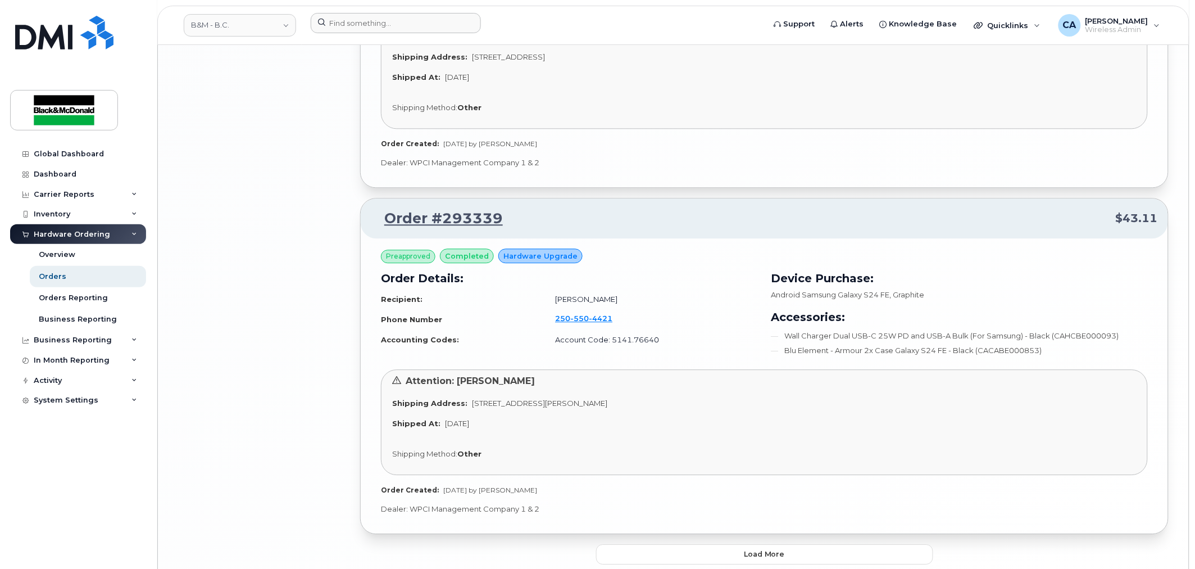
drag, startPoint x: 321, startPoint y: 422, endPoint x: 399, endPoint y: 402, distance: 80.7
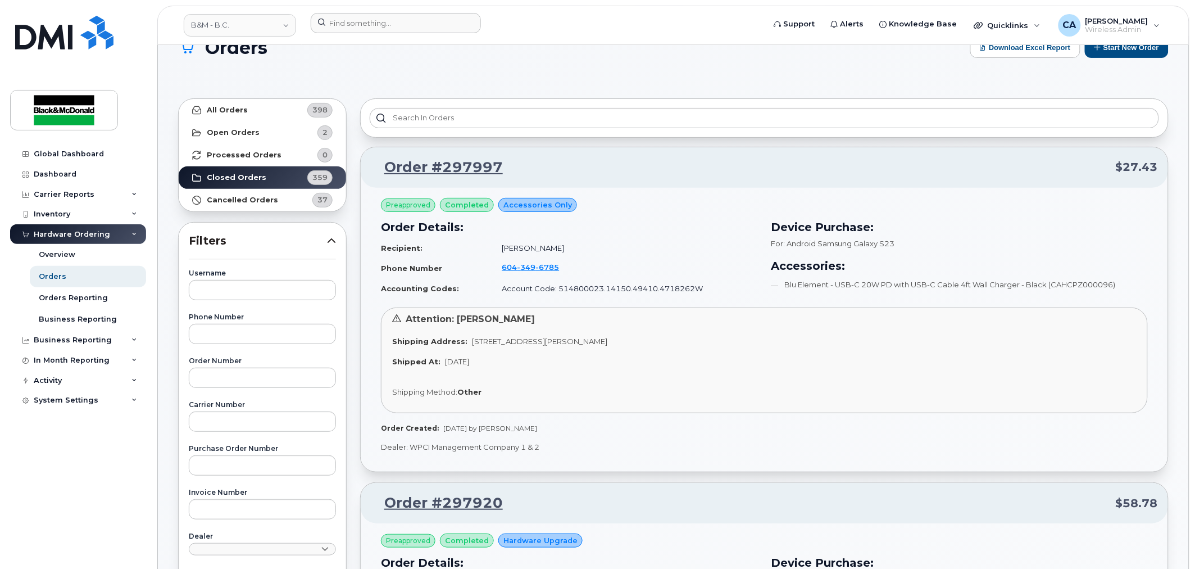
scroll to position [0, 0]
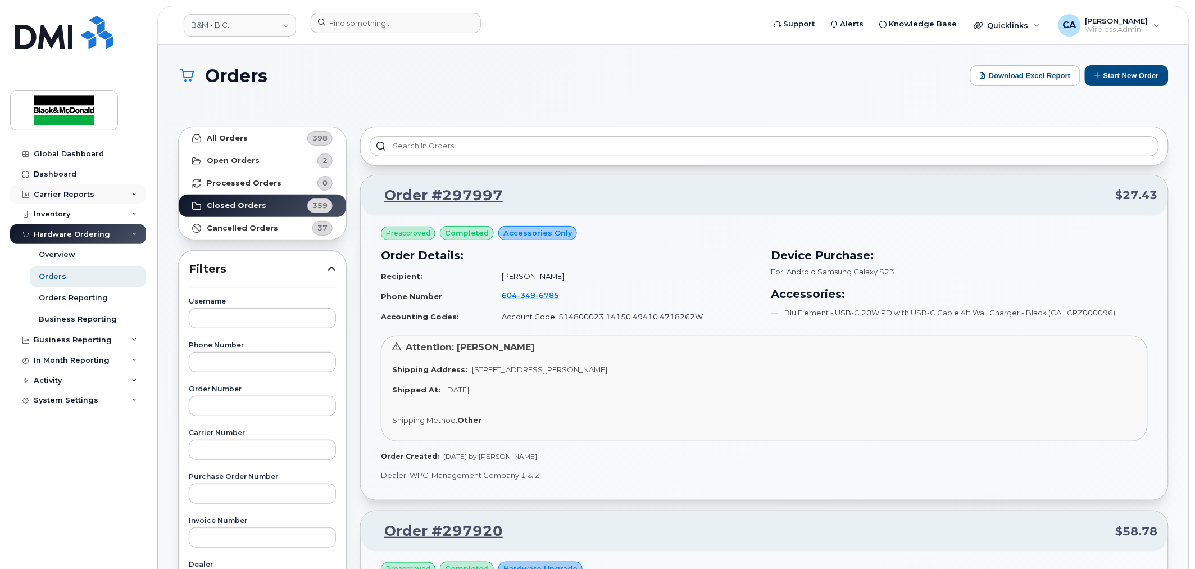
click at [80, 192] on div "Carrier Reports" at bounding box center [64, 194] width 61 height 9
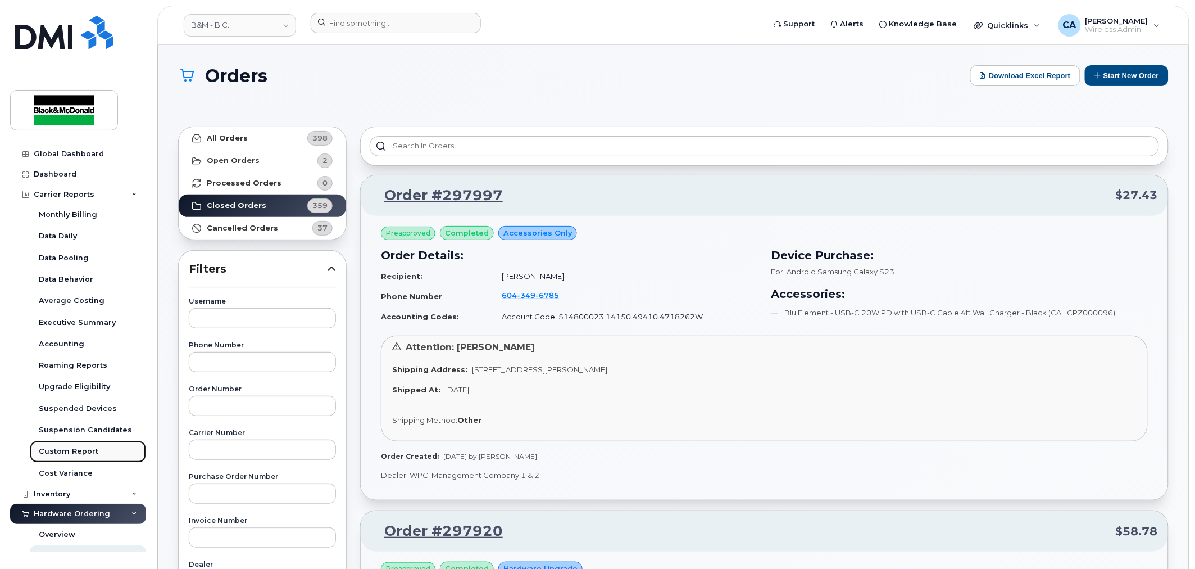
click at [79, 452] on div "Custom Report" at bounding box center [69, 451] width 60 height 10
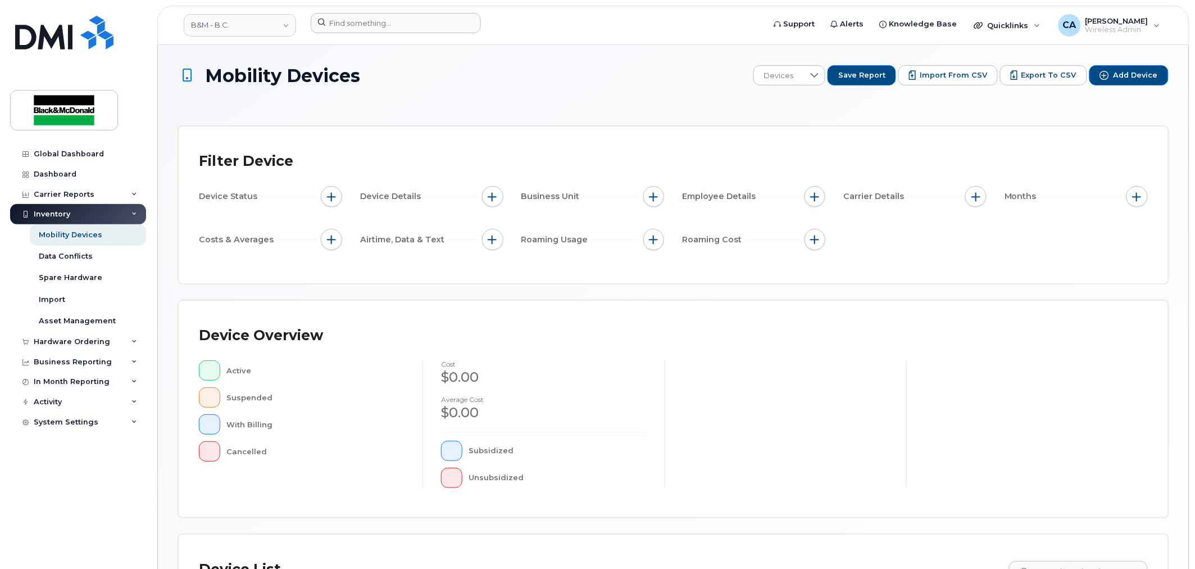
click at [131, 215] on icon at bounding box center [134, 214] width 6 height 6
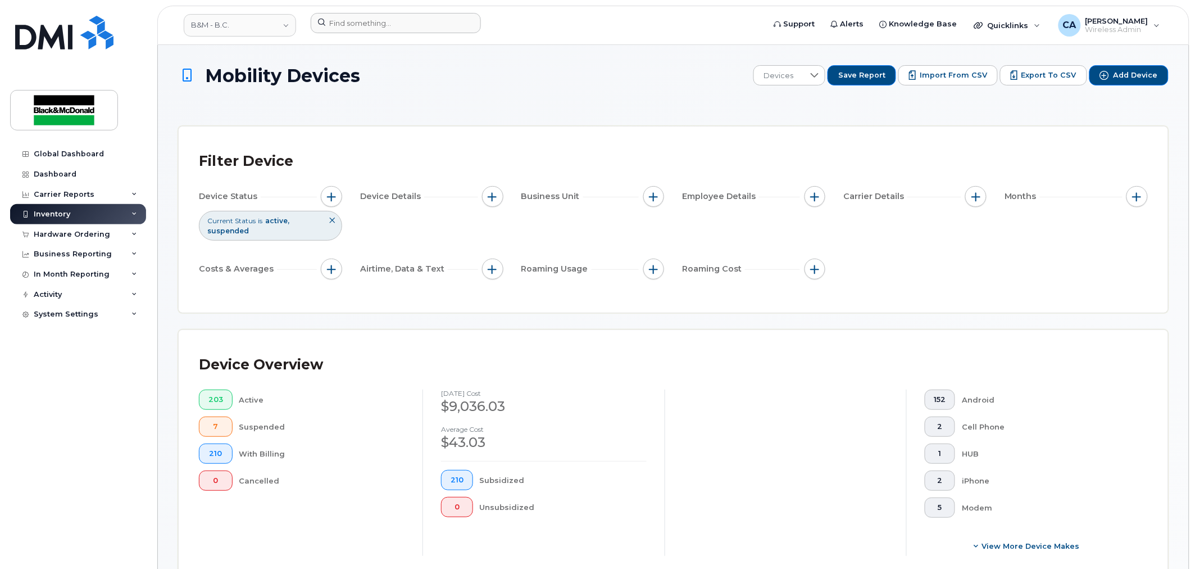
click at [131, 215] on icon at bounding box center [134, 214] width 6 height 6
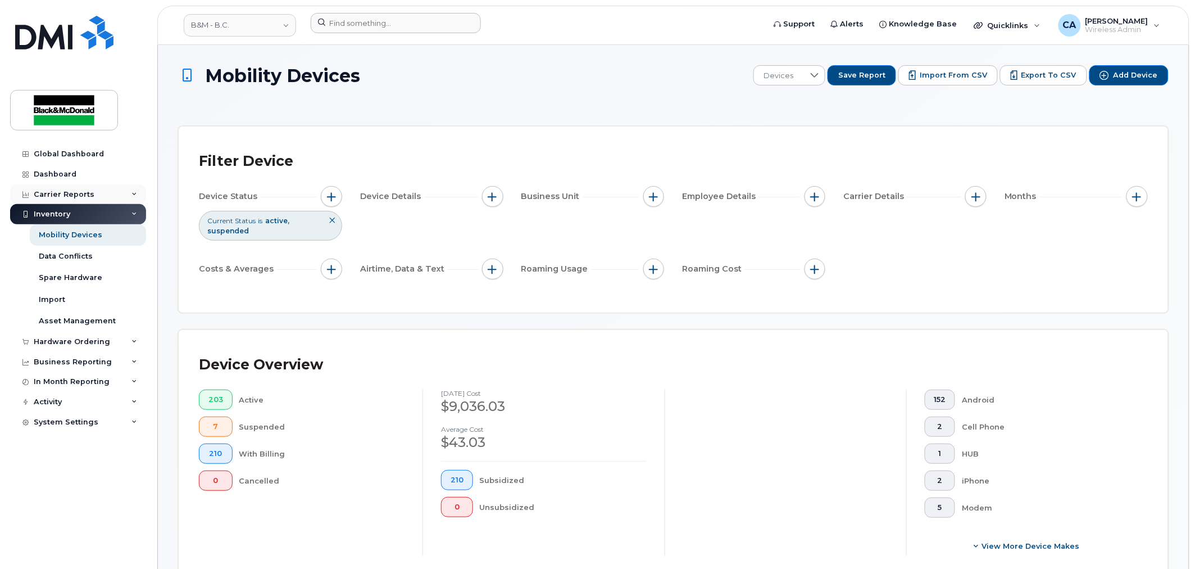
click at [130, 194] on div "Carrier Reports" at bounding box center [78, 194] width 136 height 20
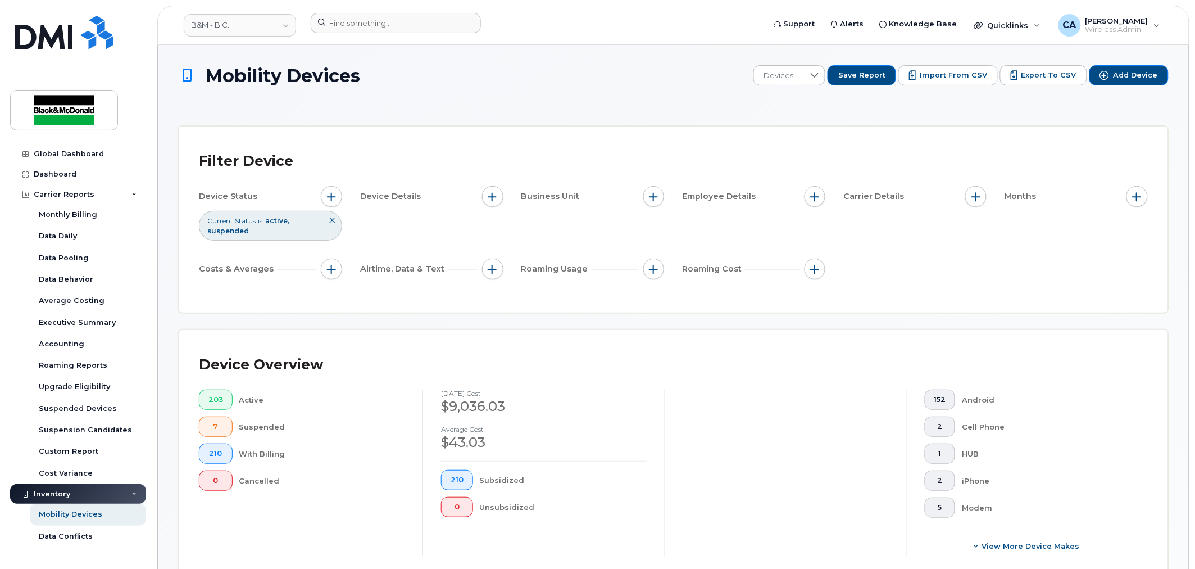
click at [134, 493] on div "Inventory" at bounding box center [78, 494] width 136 height 20
click at [110, 197] on div "Carrier Reports" at bounding box center [78, 194] width 136 height 20
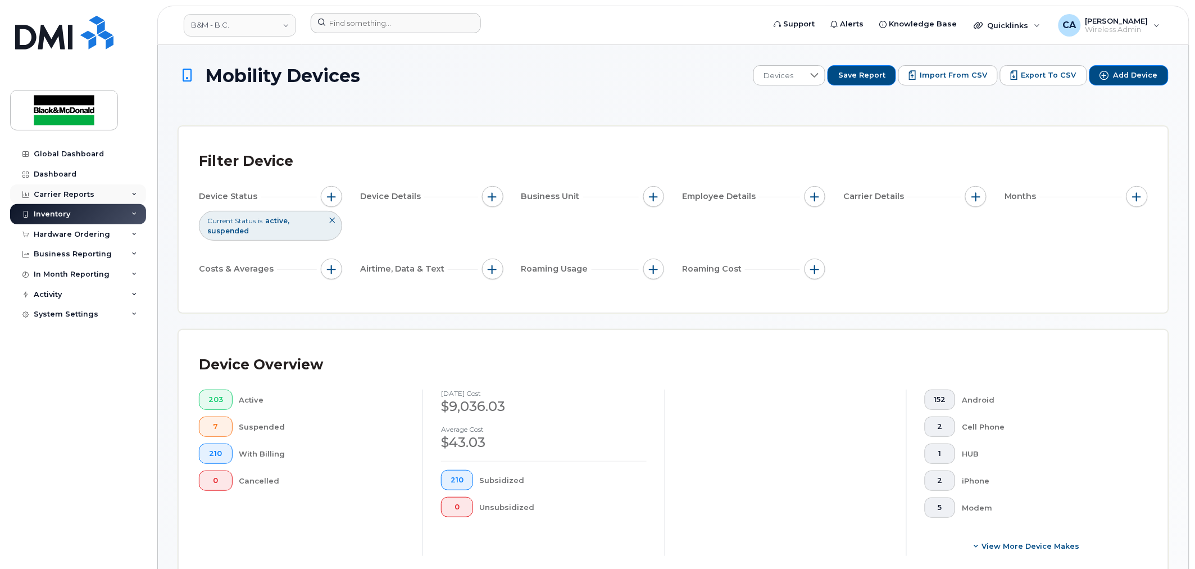
click at [130, 195] on div "Carrier Reports" at bounding box center [78, 194] width 136 height 20
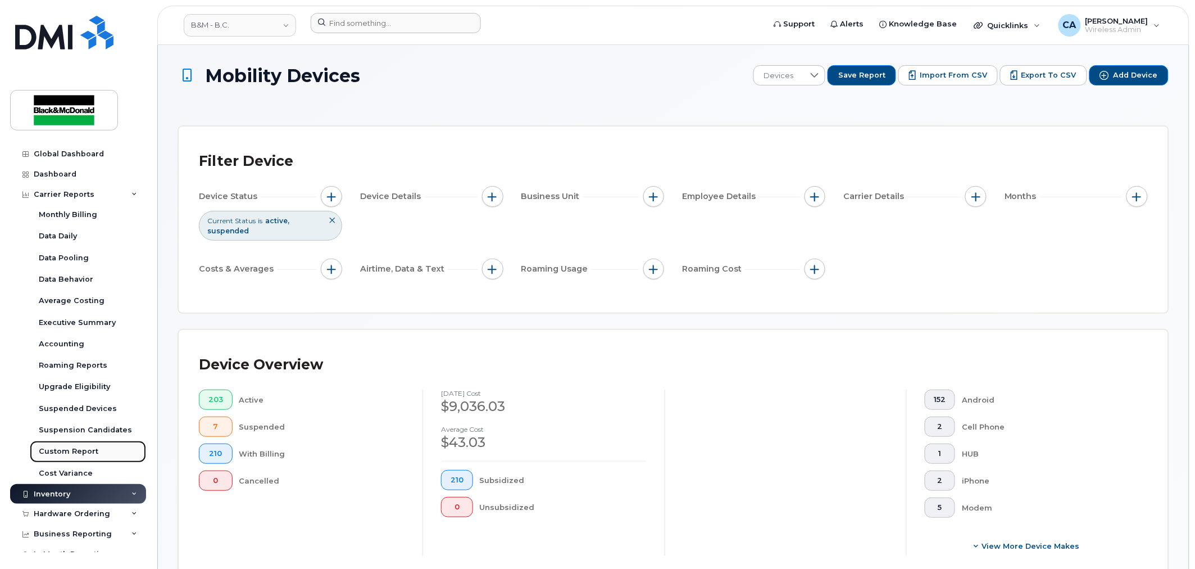
click at [104, 449] on link "Custom Report" at bounding box center [88, 450] width 116 height 21
click at [1066, 75] on span "Export to CSV" at bounding box center [1048, 75] width 55 height 10
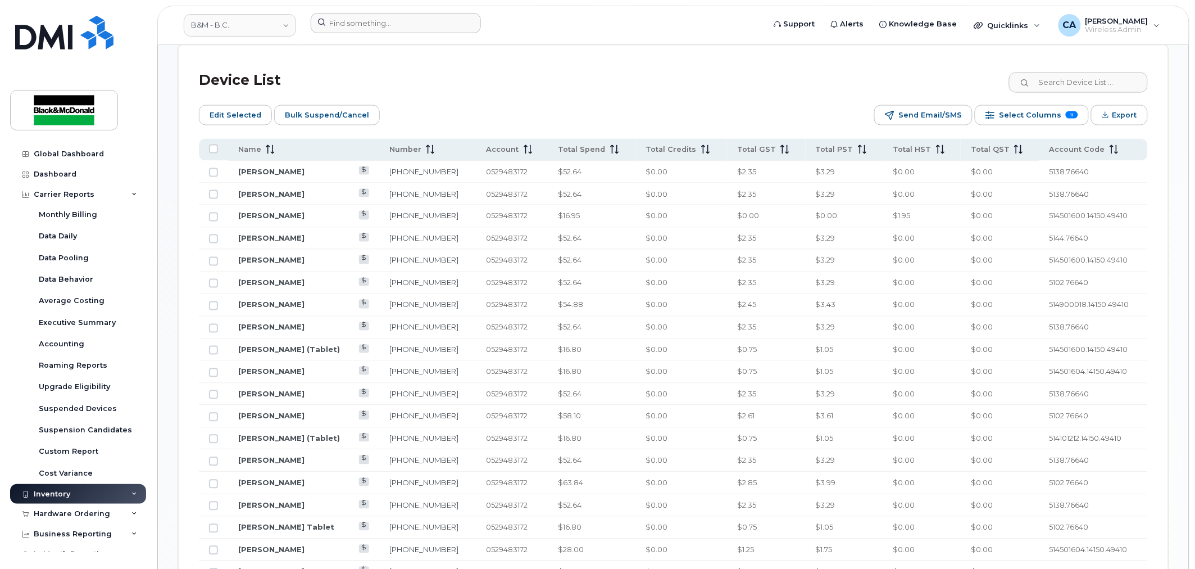
scroll to position [624, 0]
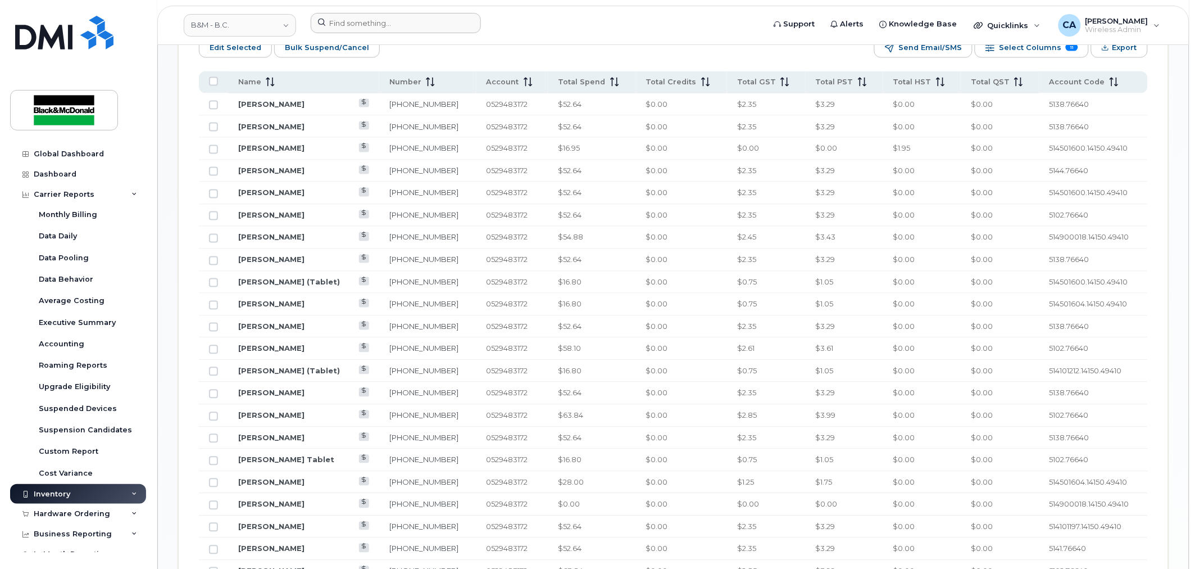
click at [785, 49] on div "Edit Selected Bulk Suspend/Cancel Send Email/SMS Select Columns 11 Filter Refre…" at bounding box center [673, 48] width 949 height 20
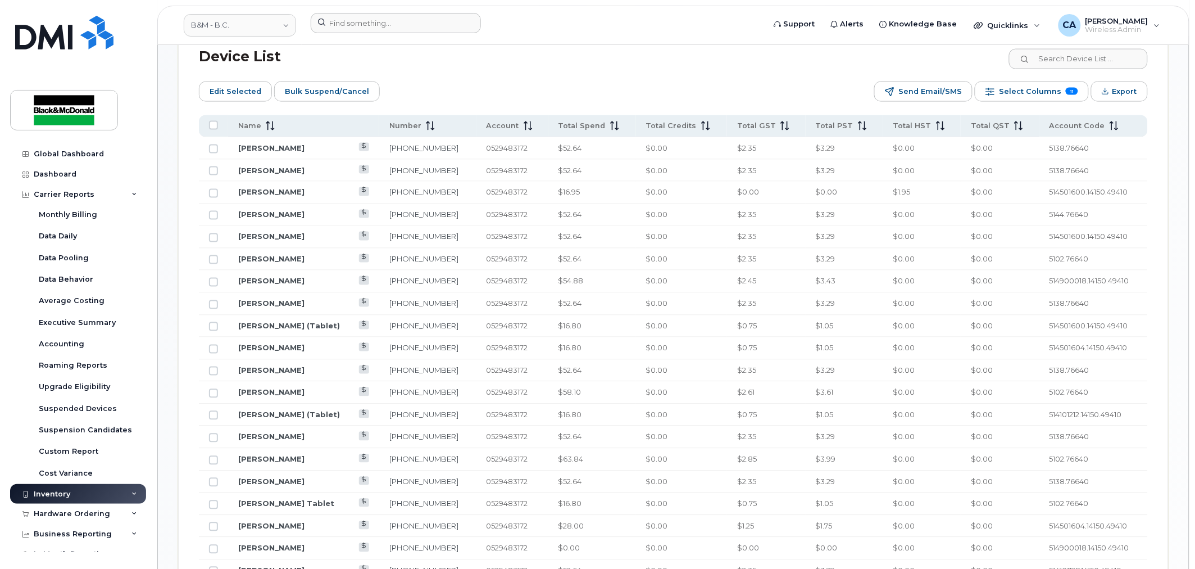
scroll to position [562, 0]
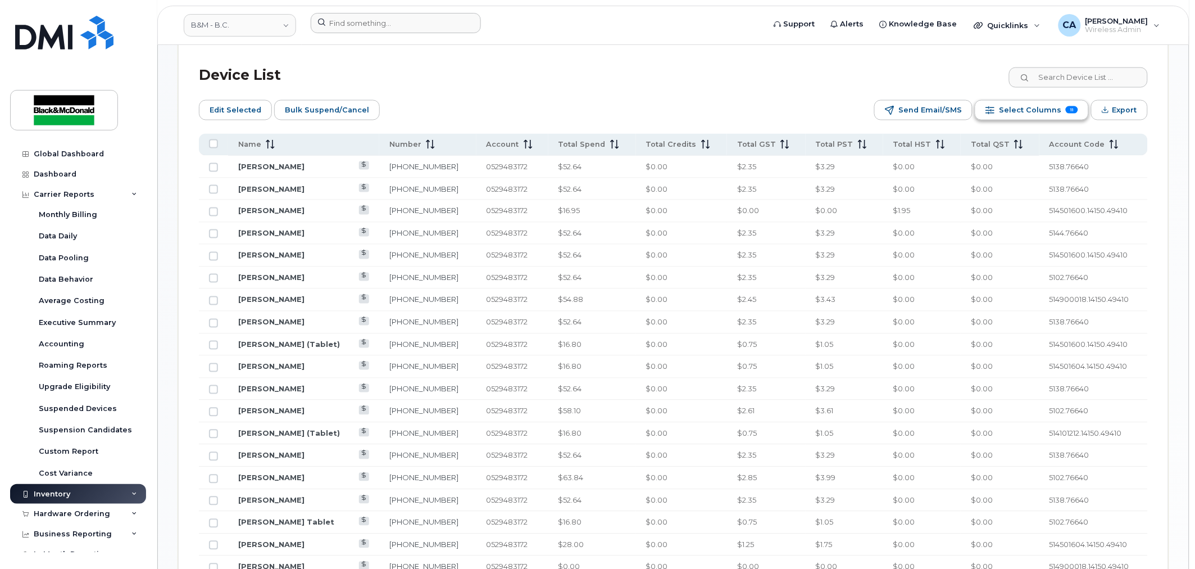
click at [1056, 110] on span "Select Columns" at bounding box center [1030, 110] width 62 height 17
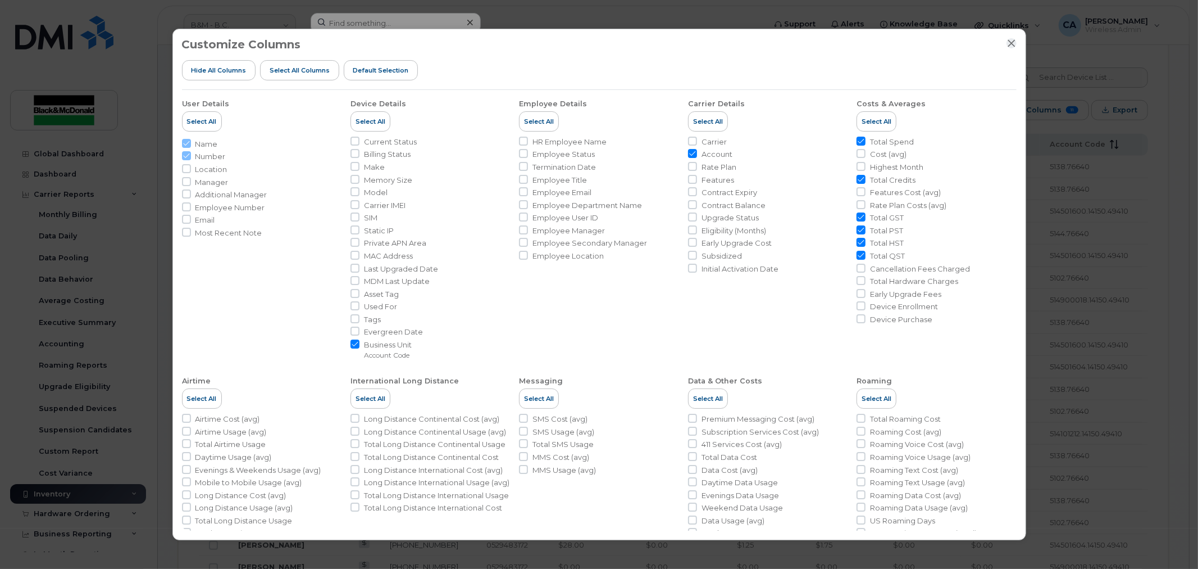
click at [1010, 45] on icon "Close" at bounding box center [1011, 43] width 9 height 9
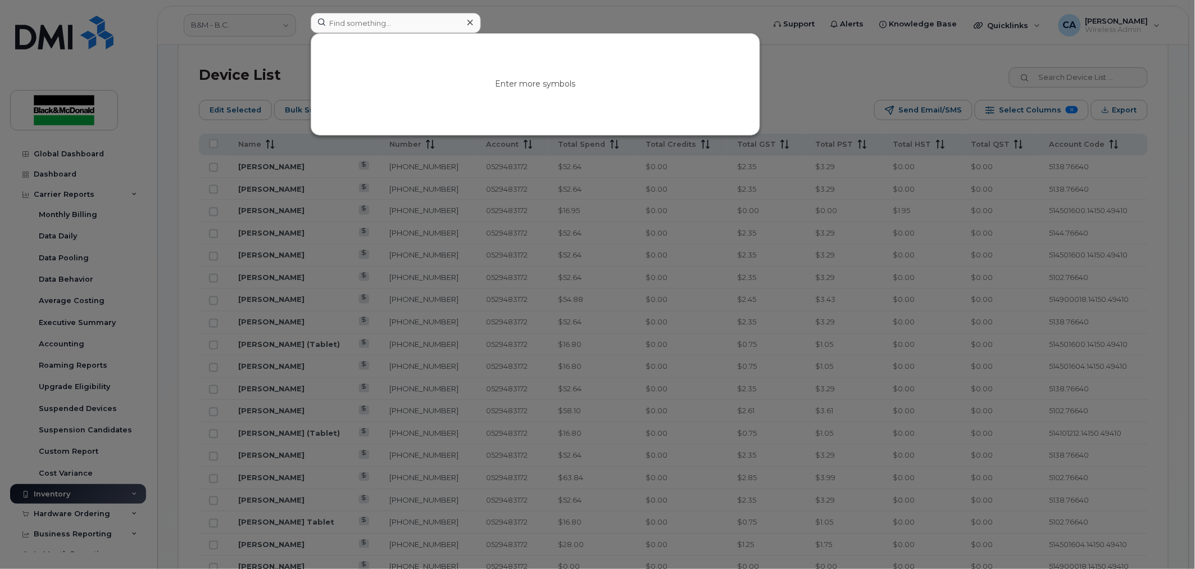
click at [794, 81] on div at bounding box center [597, 284] width 1195 height 569
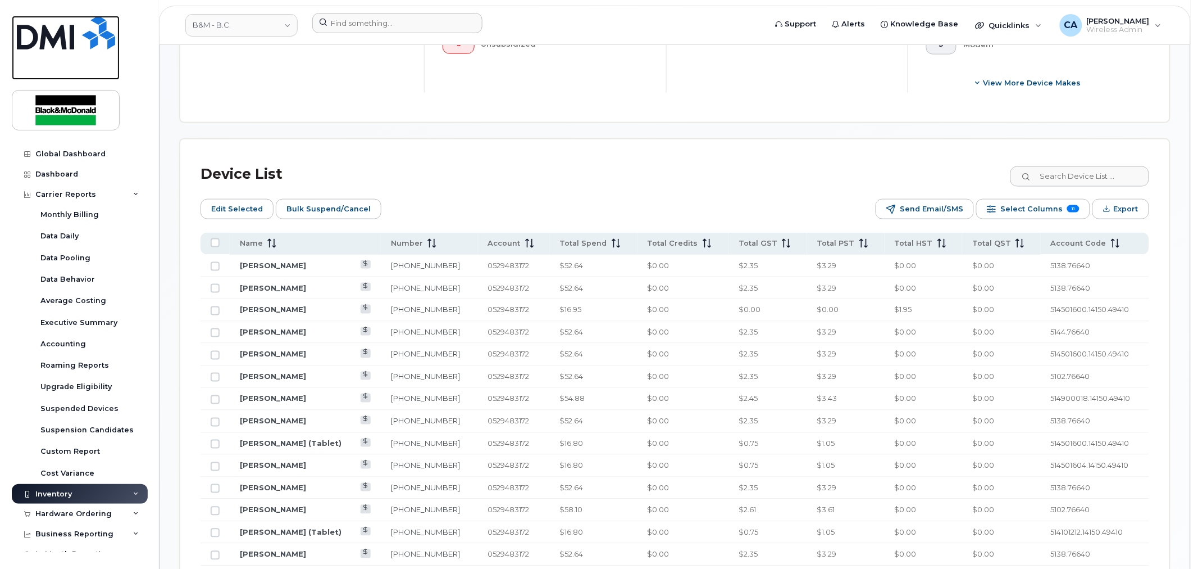
scroll to position [462, 0]
click at [1121, 206] on span "Export" at bounding box center [1124, 209] width 25 height 17
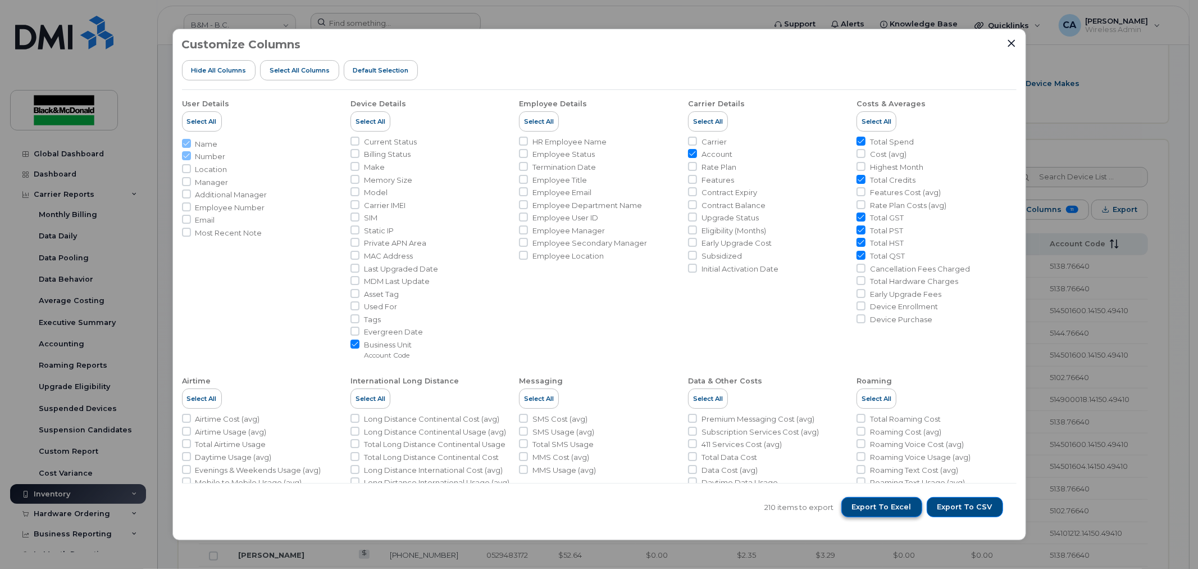
click at [894, 509] on span "Export to Excel" at bounding box center [882, 507] width 60 height 10
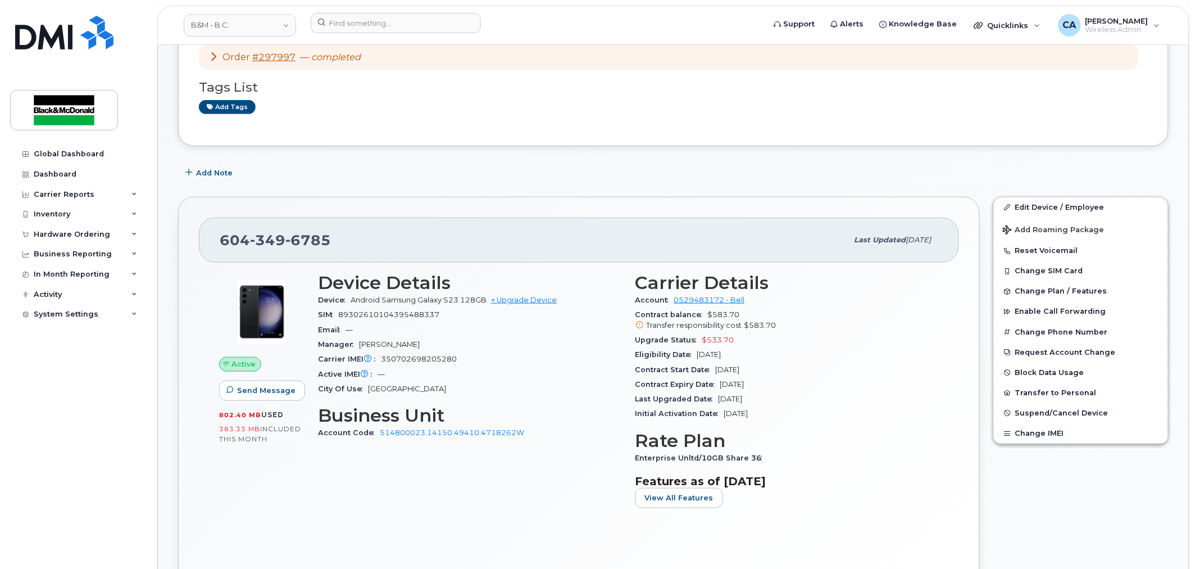
scroll to position [125, 0]
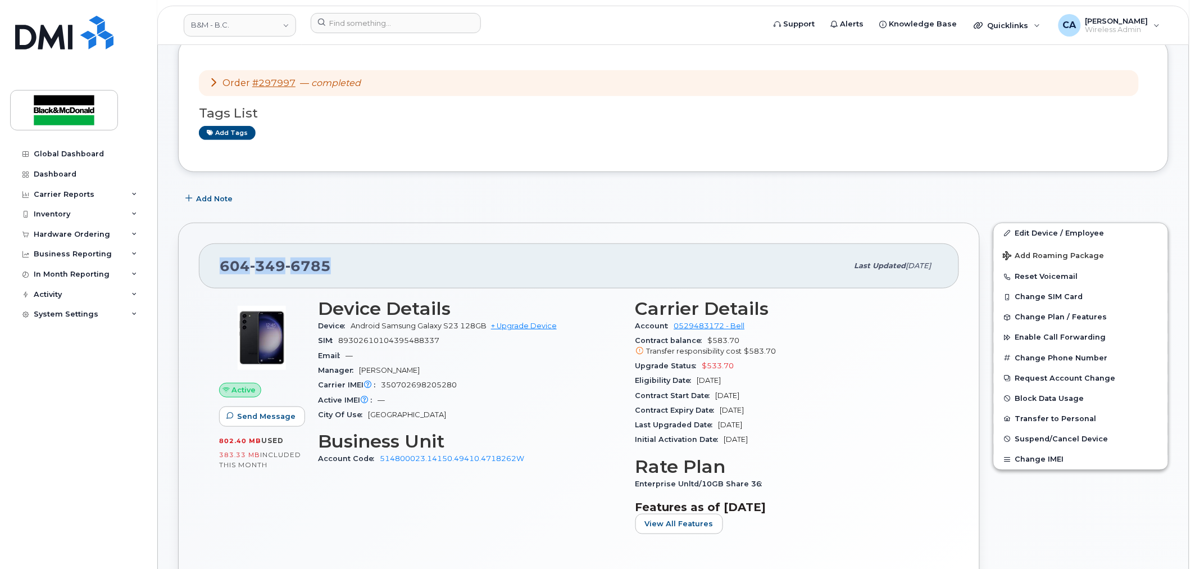
drag, startPoint x: 335, startPoint y: 264, endPoint x: 220, endPoint y: 265, distance: 115.7
click at [220, 265] on div "[PHONE_NUMBER]" at bounding box center [534, 266] width 628 height 24
copy span "[PHONE_NUMBER]"
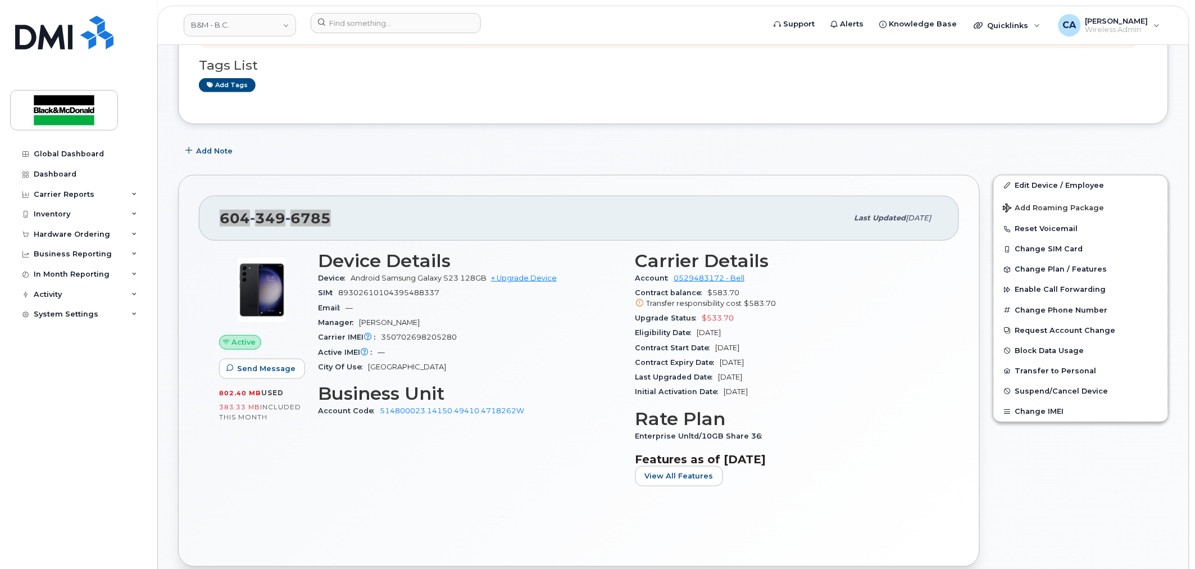
scroll to position [187, 0]
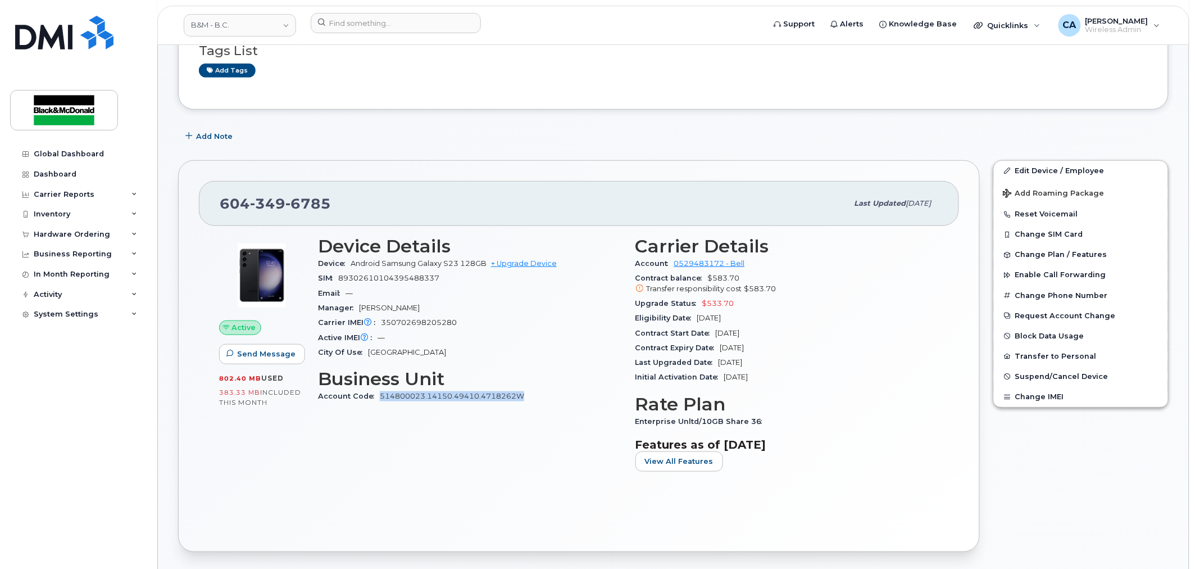
drag, startPoint x: 529, startPoint y: 394, endPoint x: 378, endPoint y: 396, distance: 150.6
click at [378, 396] on div "Account Code 514800023.14150.49410.4718262W" at bounding box center [470, 396] width 304 height 15
copy link "514800023.14150.49410.4718262W"
click at [516, 495] on div "Active Send Message 802.40 MB  used 383.33 MB  included this month Device Detai…" at bounding box center [579, 378] width 760 height 305
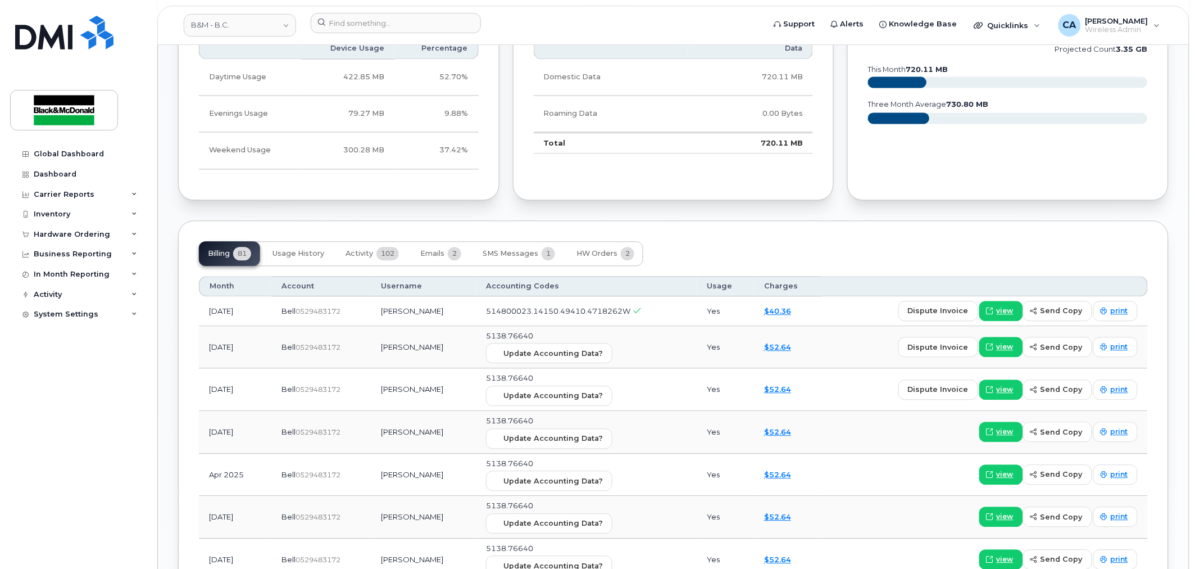
scroll to position [687, 0]
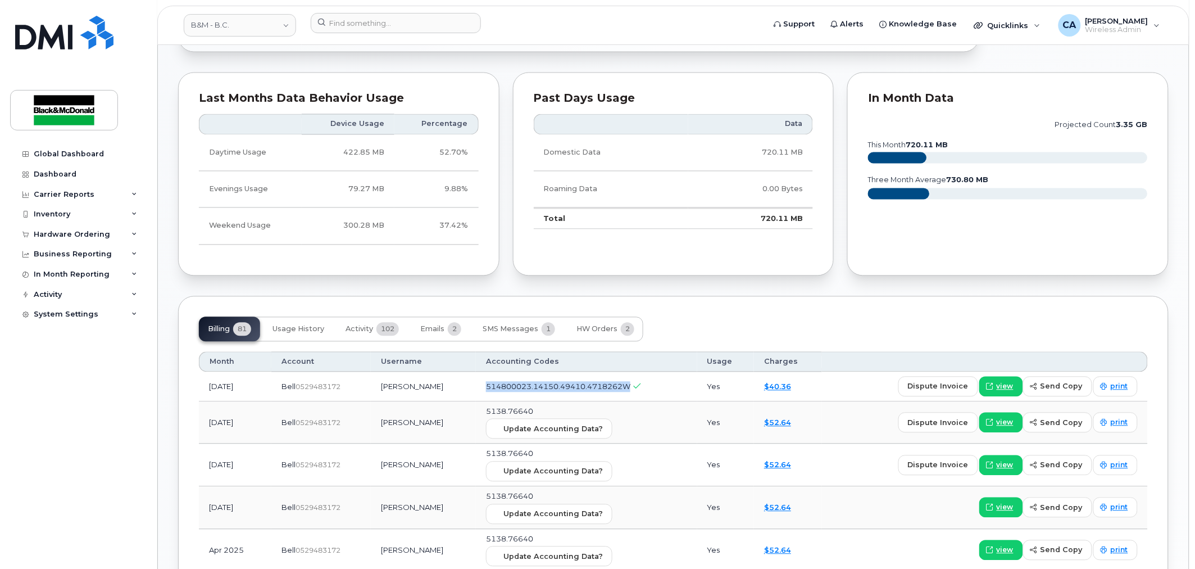
drag, startPoint x: 492, startPoint y: 386, endPoint x: 632, endPoint y: 389, distance: 140.5
click at [630, 389] on span "514800023.14150.49410.4718262W" at bounding box center [558, 386] width 144 height 9
copy span "514800023.14150.49410.4718262W"
click at [563, 387] on span "514800023.14150.49410.4718262W" at bounding box center [558, 386] width 144 height 9
drag, startPoint x: 490, startPoint y: 385, endPoint x: 633, endPoint y: 382, distance: 142.2
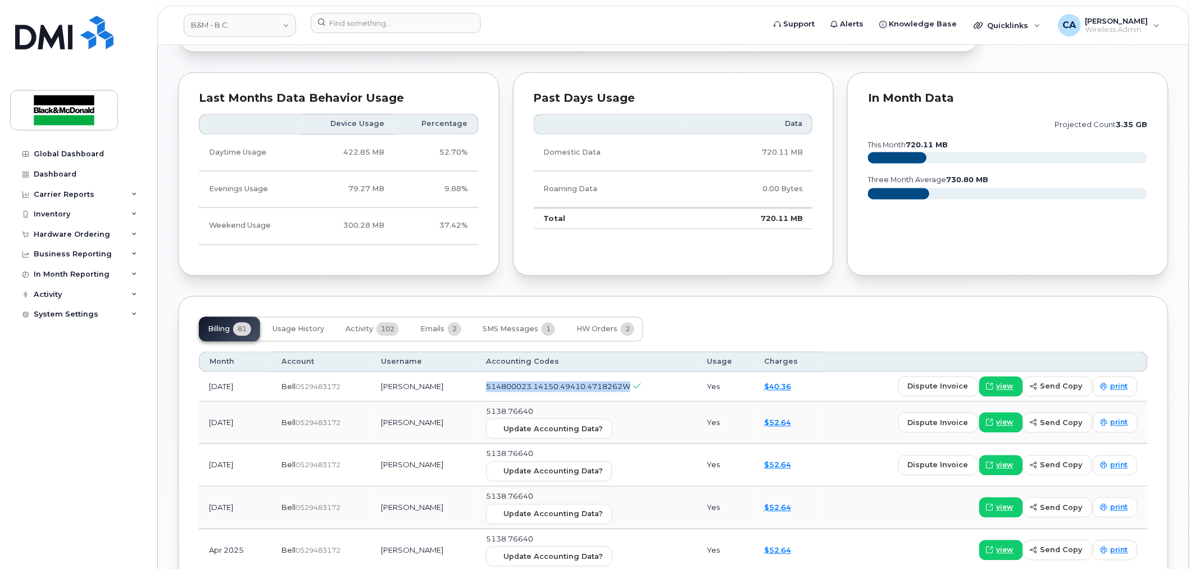
click at [633, 382] on td "514800023.14150.49410.4718262W" at bounding box center [586, 387] width 221 height 30
copy span "514800023.14150.49410.4718262W"
click at [378, 439] on td "[PERSON_NAME]" at bounding box center [423, 423] width 105 height 43
click at [489, 390] on td "514800023.14150.49410.4718262W" at bounding box center [586, 387] width 221 height 30
drag, startPoint x: 490, startPoint y: 388, endPoint x: 536, endPoint y: 384, distance: 45.6
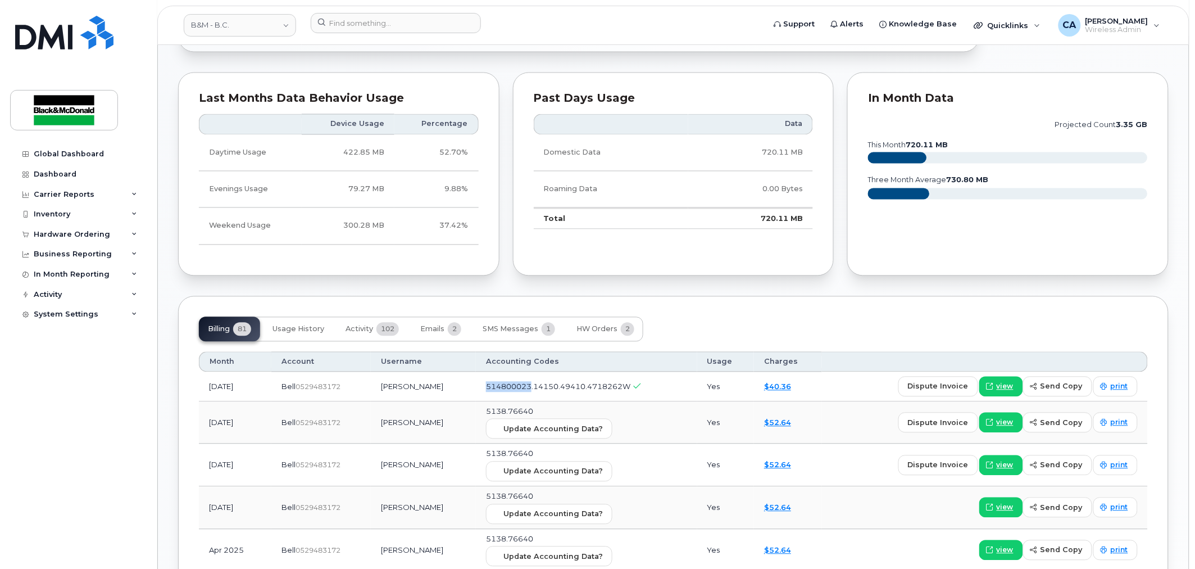
click at [536, 384] on span "514800023.14150.49410.4718262W" at bounding box center [558, 386] width 144 height 9
copy span "514800023"
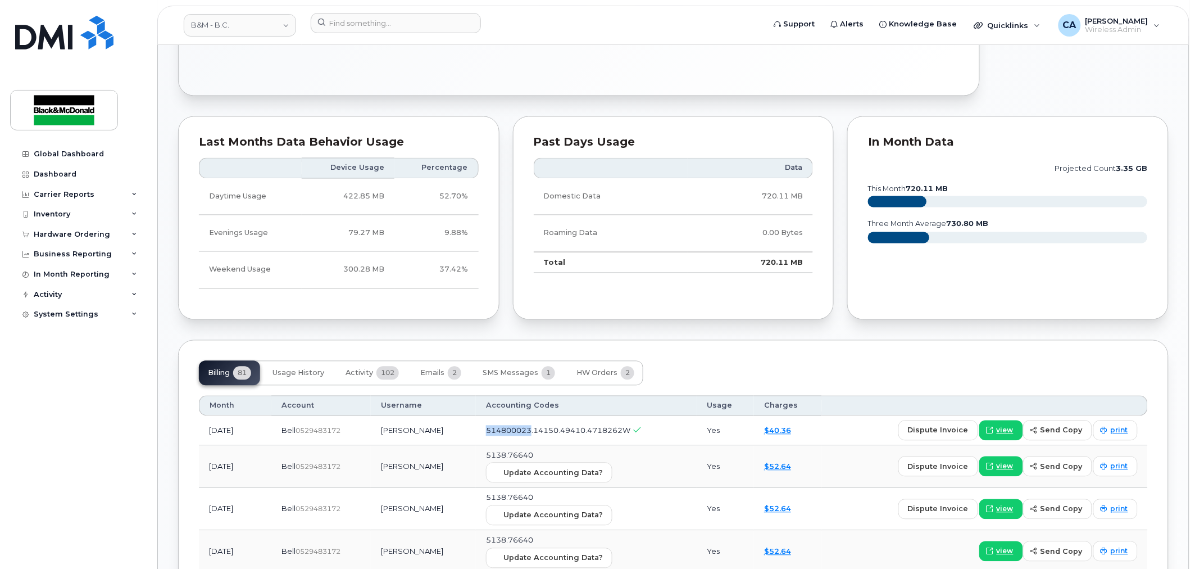
scroll to position [624, 0]
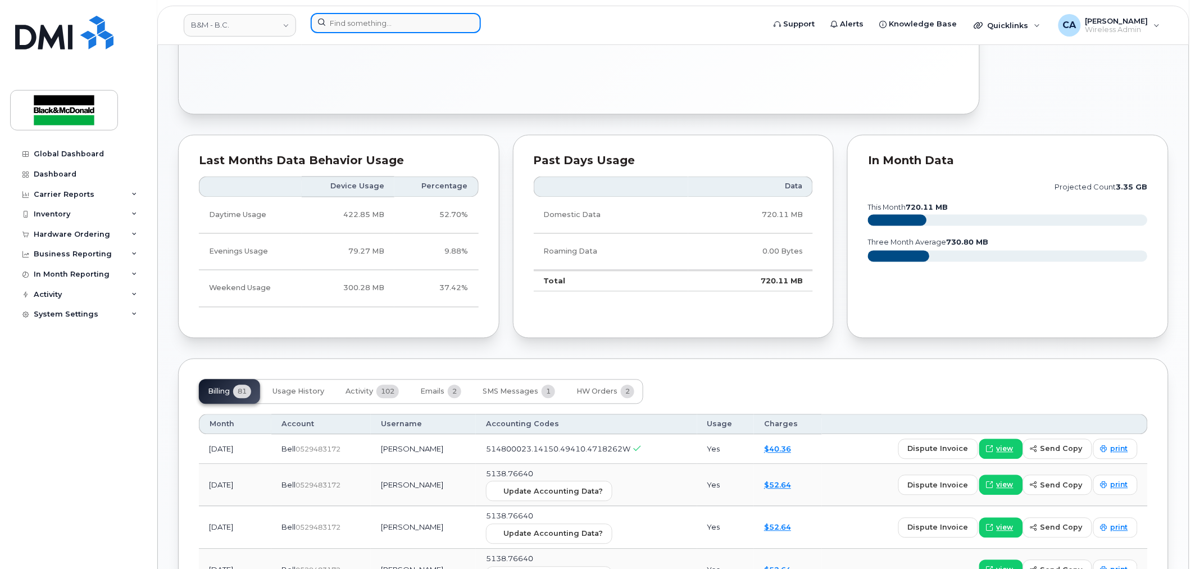
click at [354, 24] on input at bounding box center [396, 23] width 170 height 20
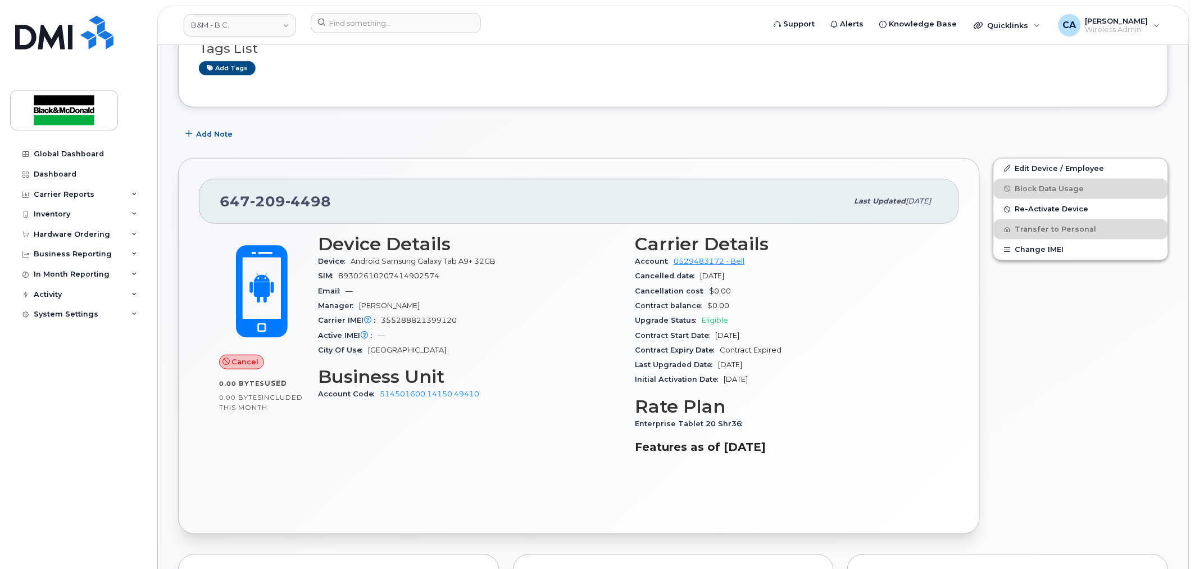
scroll to position [249, 0]
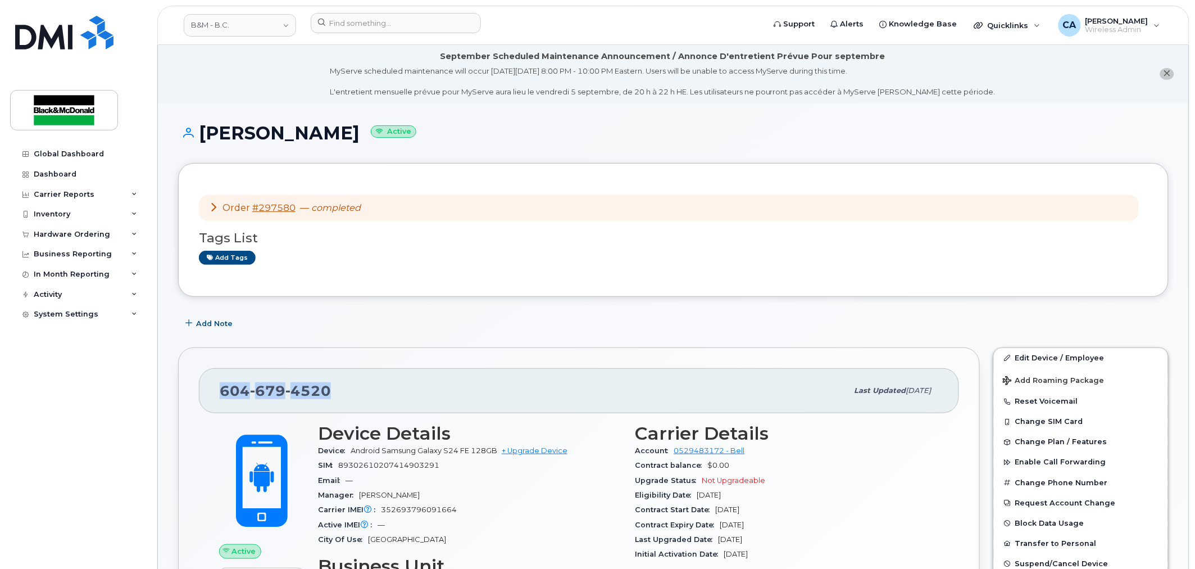
drag, startPoint x: 332, startPoint y: 396, endPoint x: 221, endPoint y: 395, distance: 111.2
click at [221, 395] on div "604 679 4520" at bounding box center [534, 391] width 628 height 24
copy span "604 679 4520"
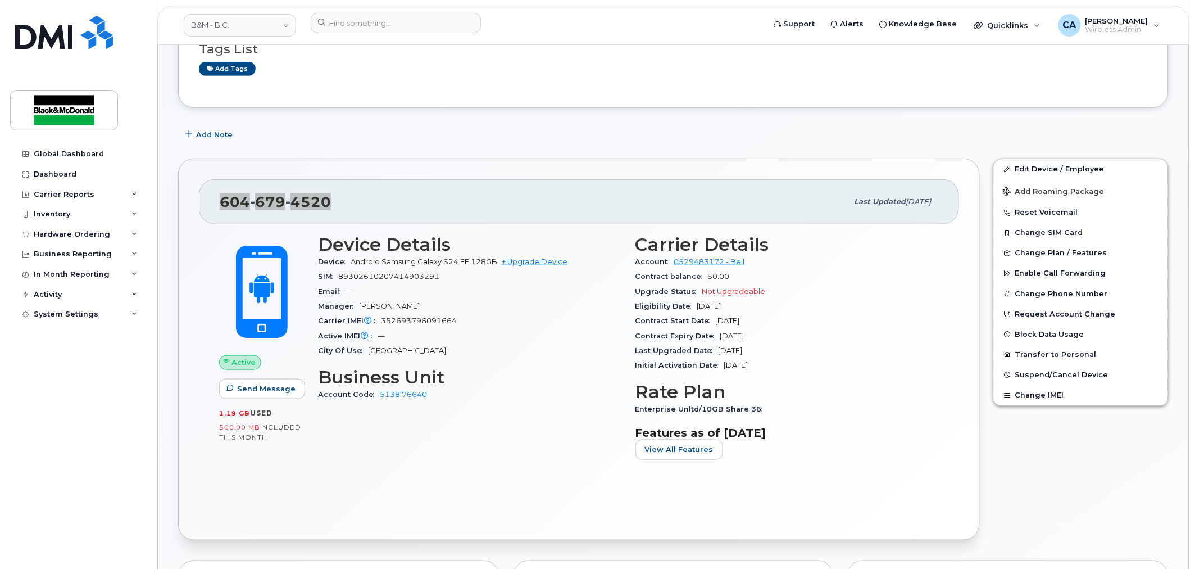
scroll to position [249, 0]
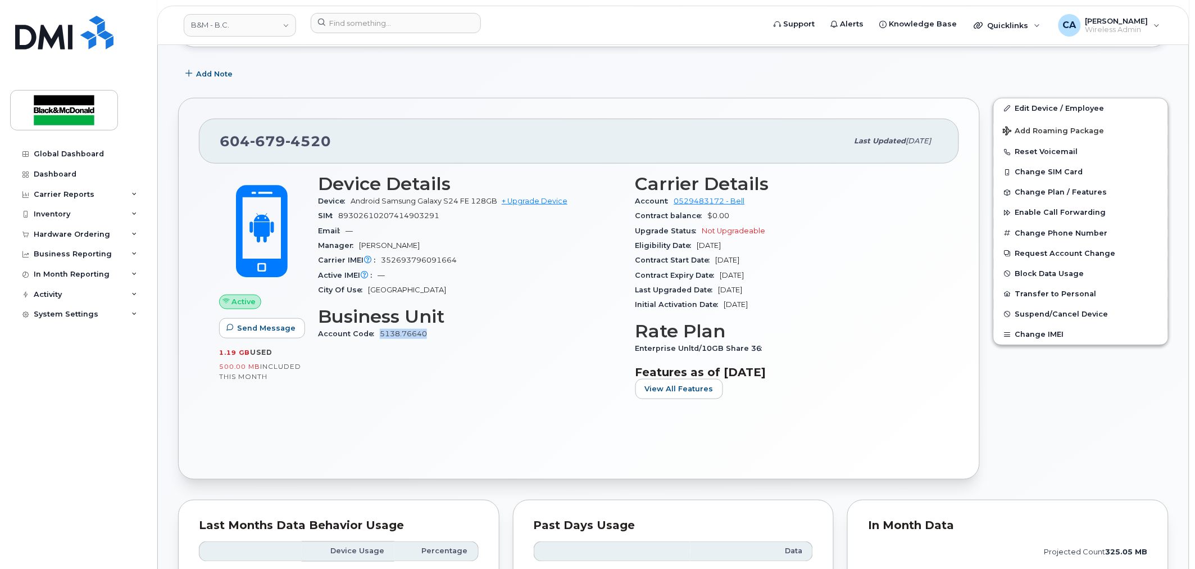
drag, startPoint x: 429, startPoint y: 335, endPoint x: 379, endPoint y: 337, distance: 50.6
click at [379, 337] on div "Account Code 5138.76640" at bounding box center [470, 333] width 304 height 15
copy link "5138.76640"
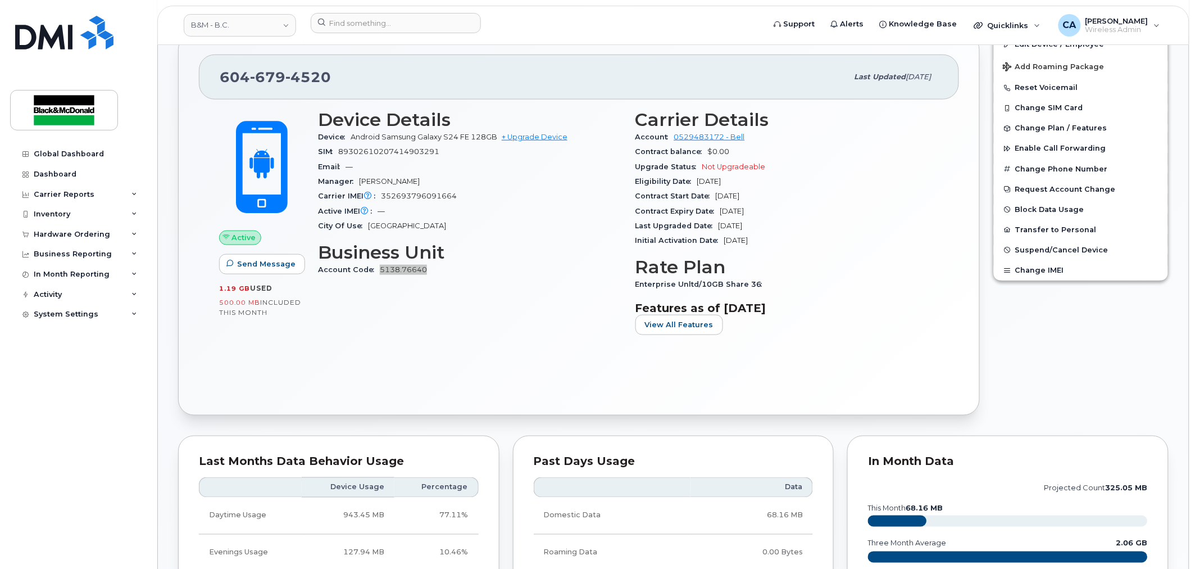
scroll to position [437, 0]
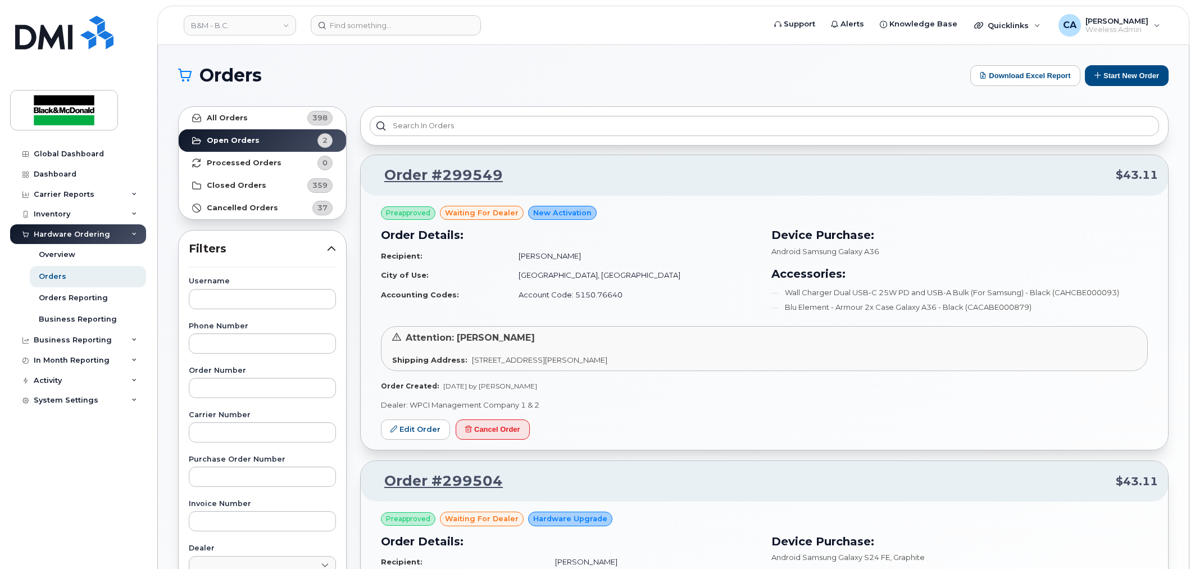
scroll to position [369, 0]
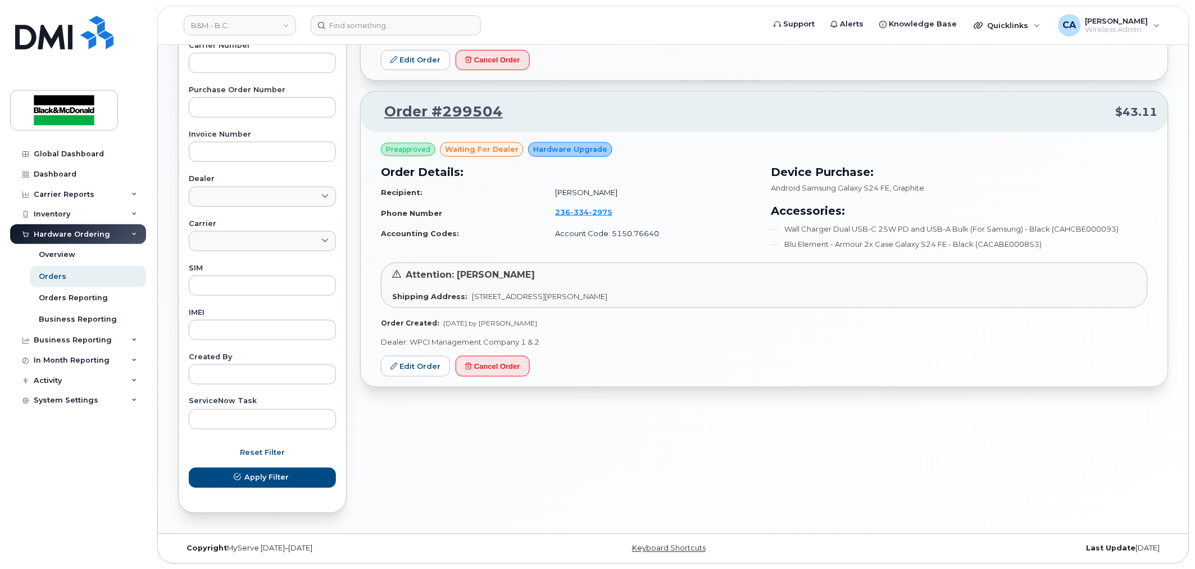
click at [547, 451] on div "Order #299549 $43.11 Preapproved waiting for dealer New Activation Order Detail…" at bounding box center [764, 124] width 822 height 789
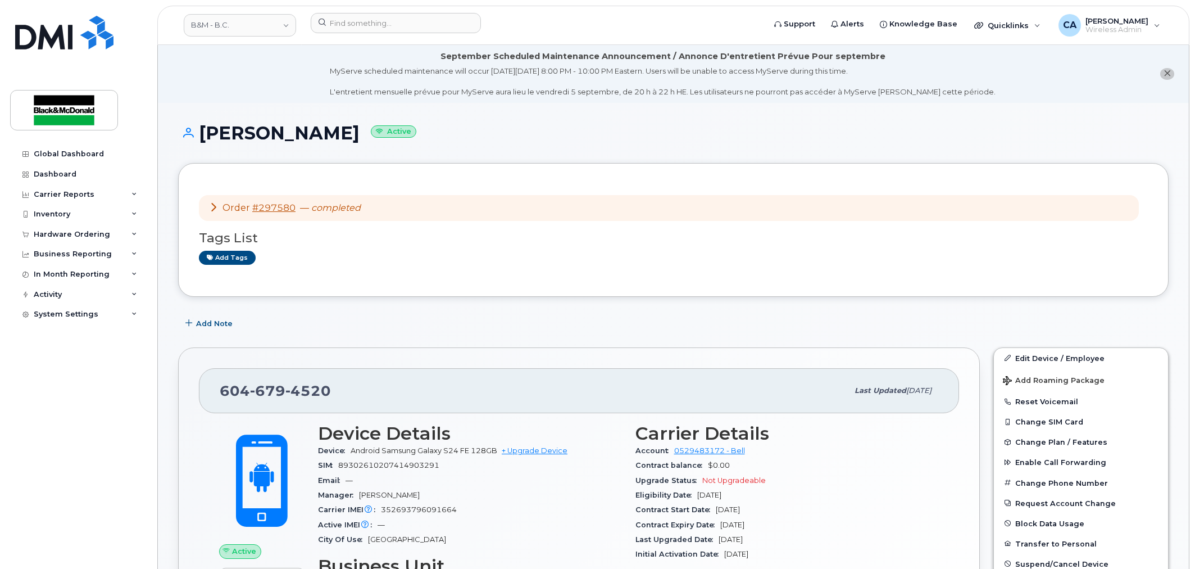
scroll to position [437, 0]
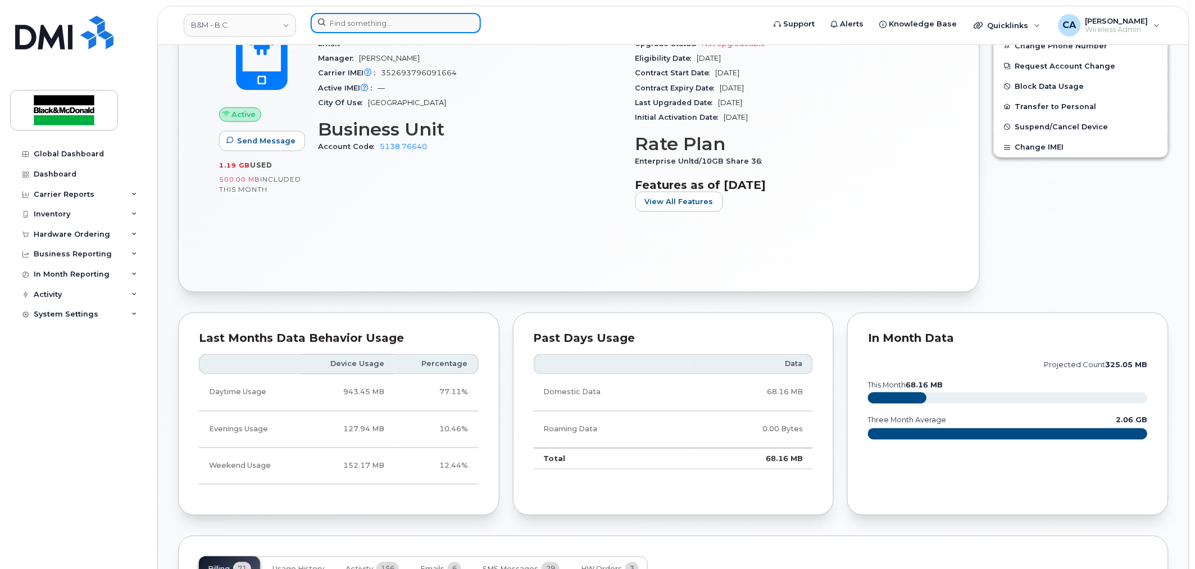
click at [419, 25] on input at bounding box center [396, 23] width 170 height 20
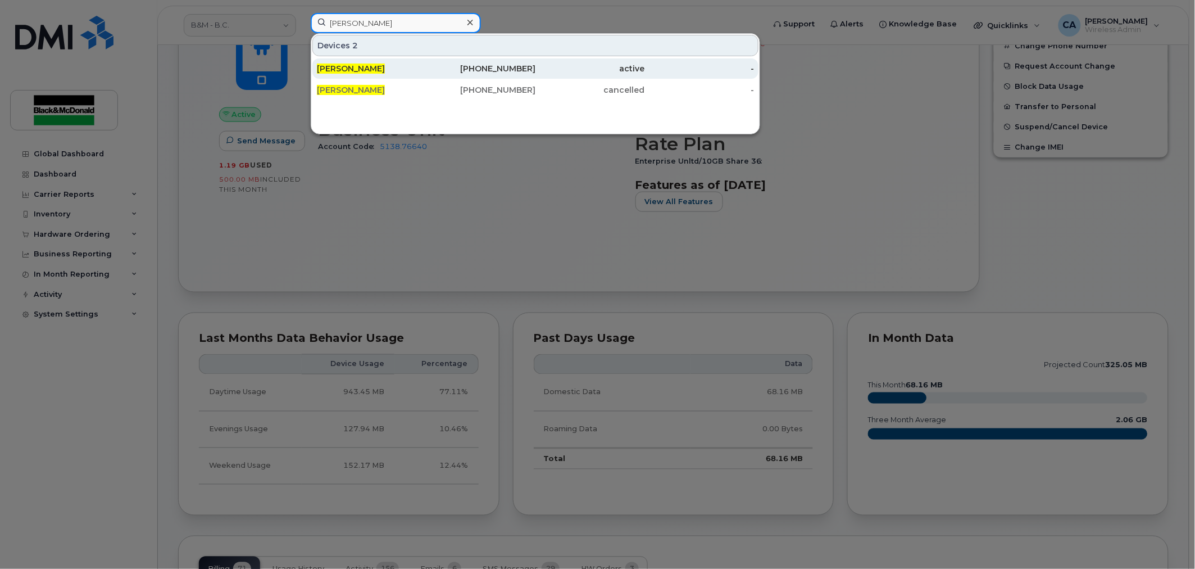
type input "[PERSON_NAME]"
click at [408, 70] on div "[PERSON_NAME]" at bounding box center [372, 68] width 110 height 11
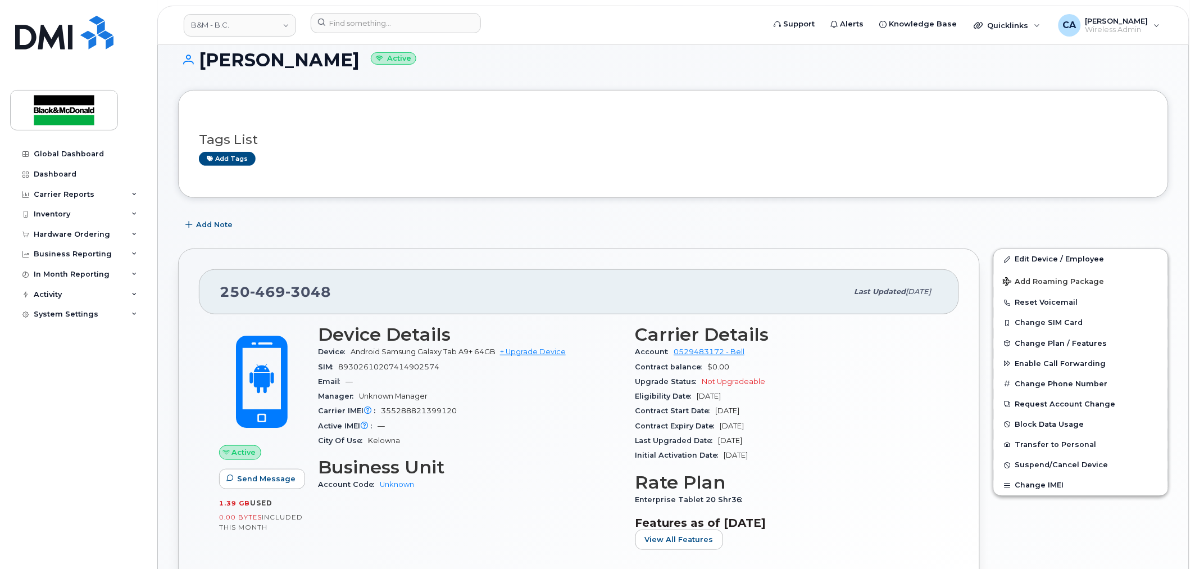
scroll to position [187, 0]
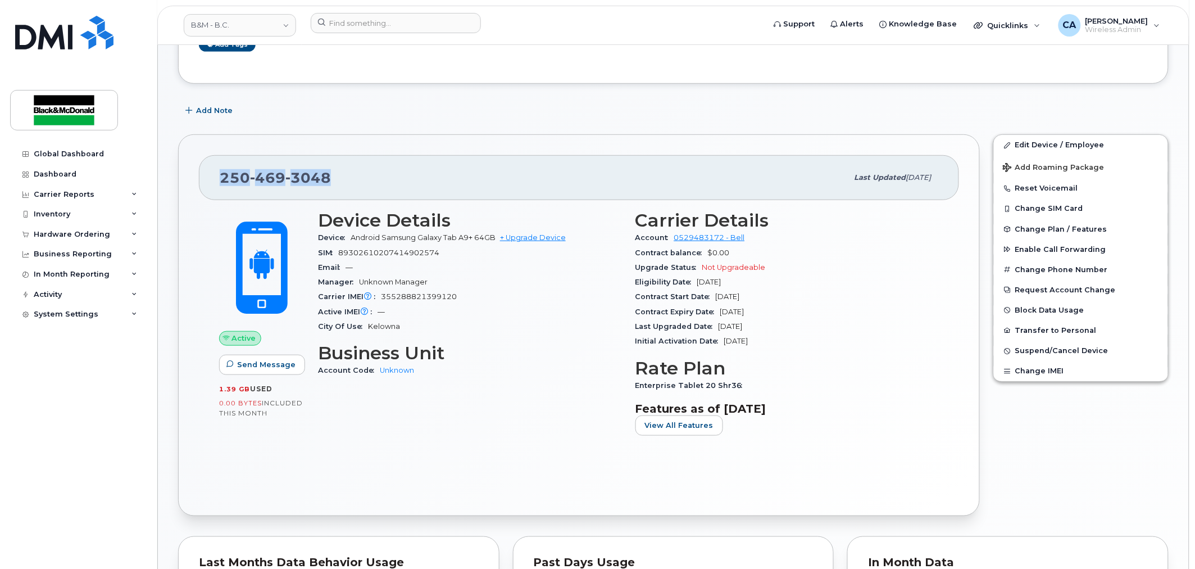
drag, startPoint x: 219, startPoint y: 175, endPoint x: 335, endPoint y: 176, distance: 115.7
click at [335, 176] on div "[PHONE_NUMBER] Last updated [DATE]" at bounding box center [579, 177] width 760 height 45
copy span "[PHONE_NUMBER]"
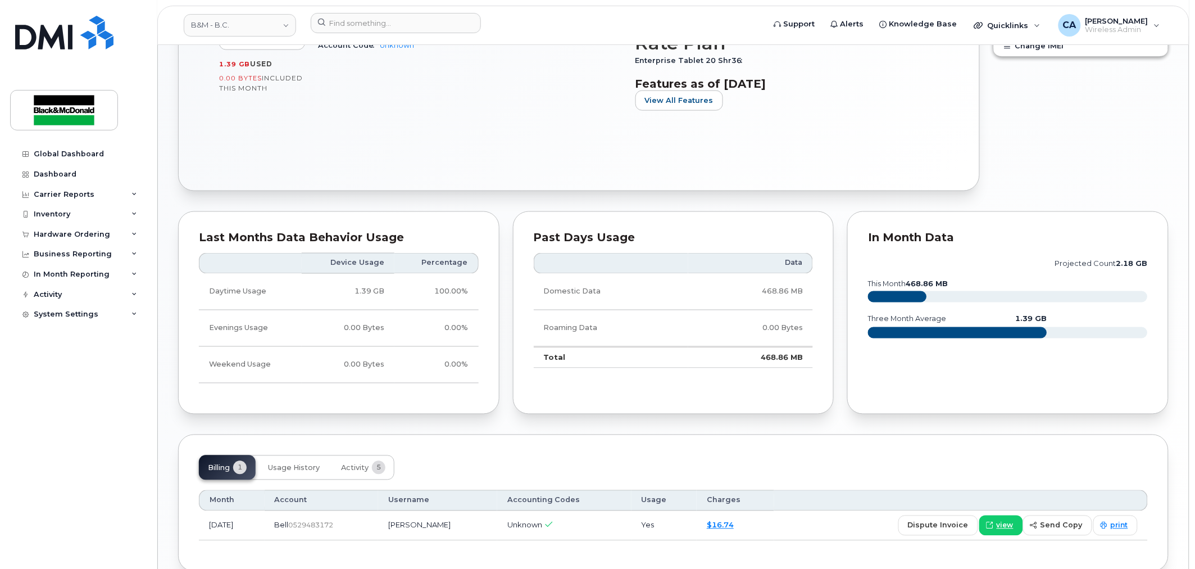
scroll to position [571, 0]
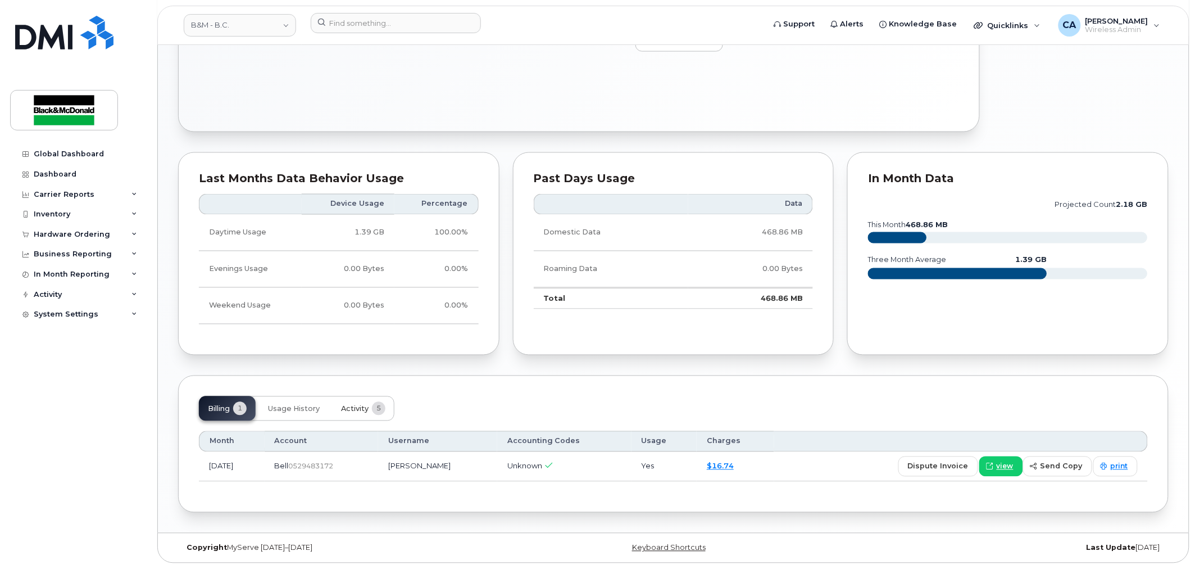
click at [367, 405] on span "Activity" at bounding box center [355, 409] width 28 height 9
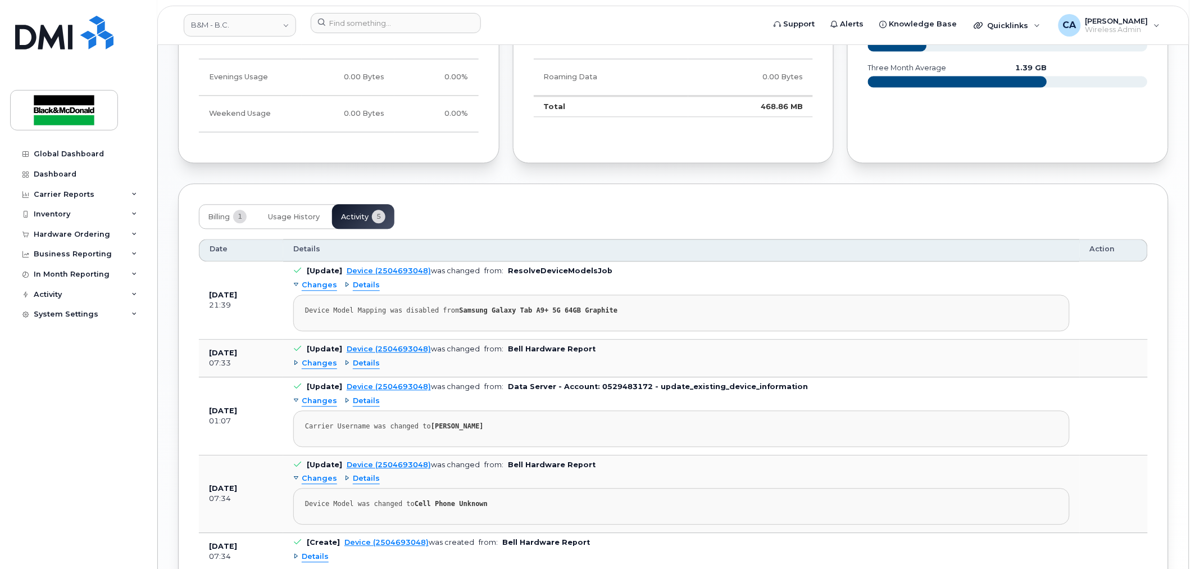
scroll to position [862, 0]
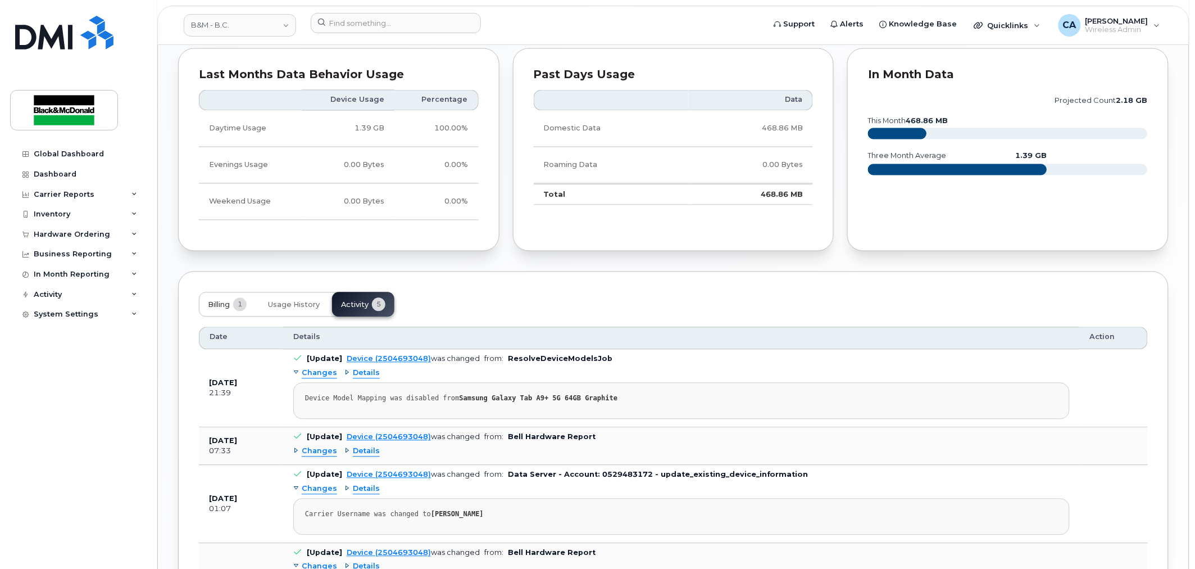
click at [221, 302] on span "Billing" at bounding box center [219, 305] width 22 height 9
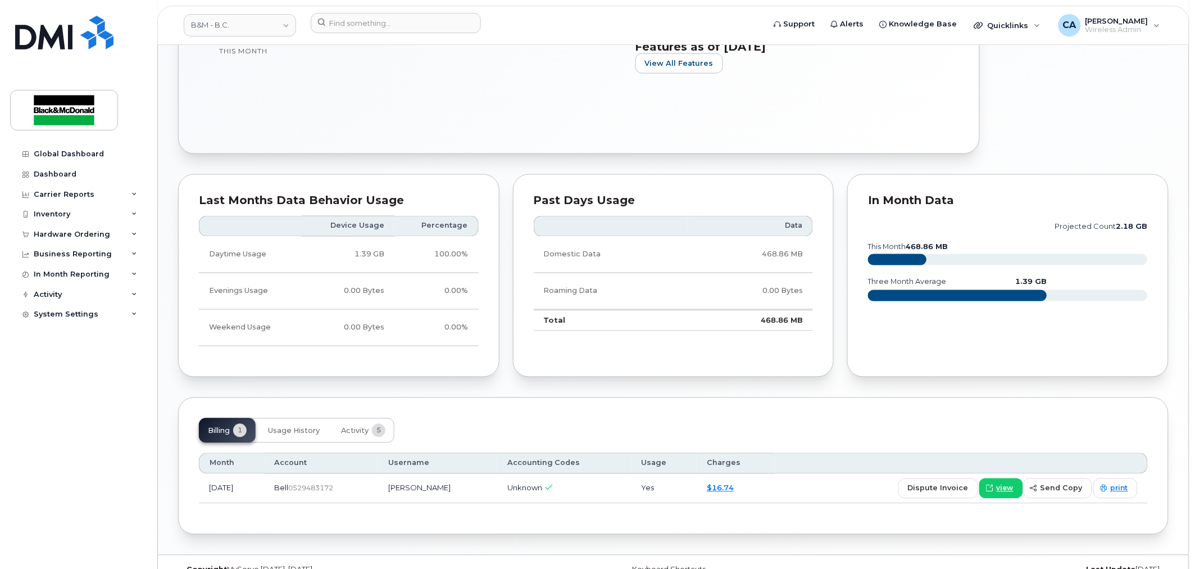
scroll to position [571, 0]
